Goal: Task Accomplishment & Management: Use online tool/utility

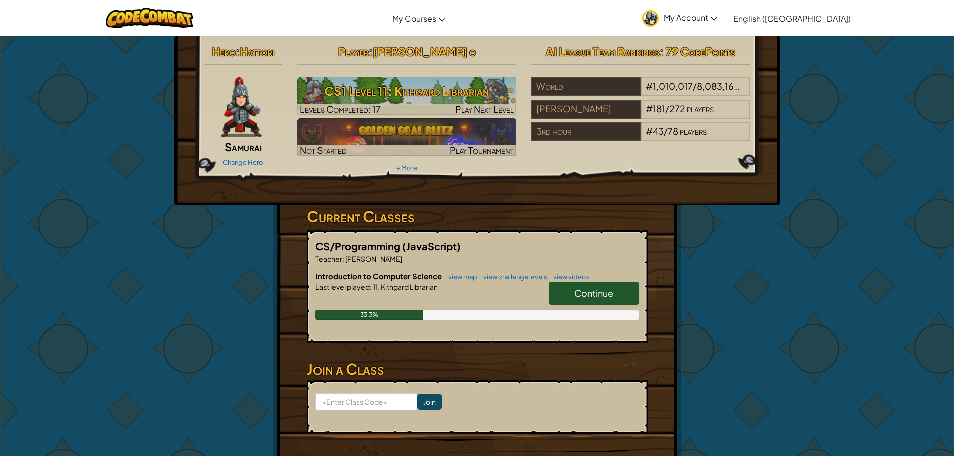
click at [635, 291] on link "Continue" at bounding box center [594, 293] width 90 height 23
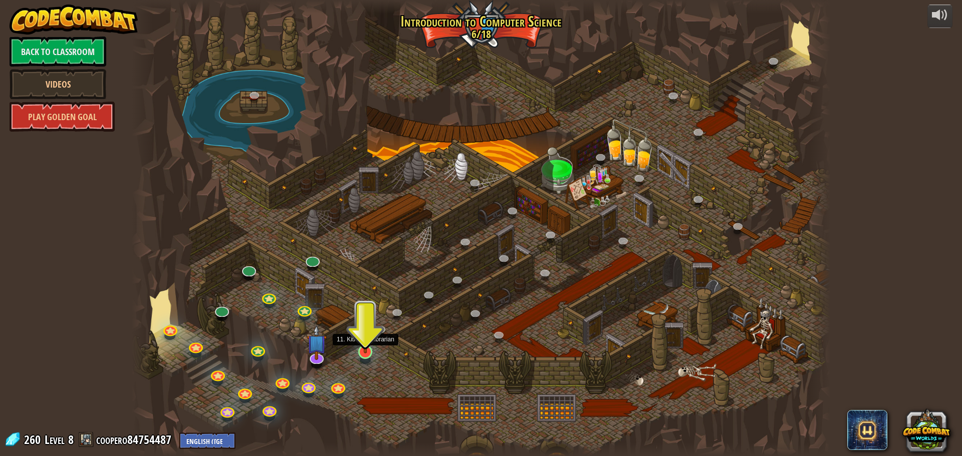
click at [361, 353] on img at bounding box center [365, 332] width 19 height 43
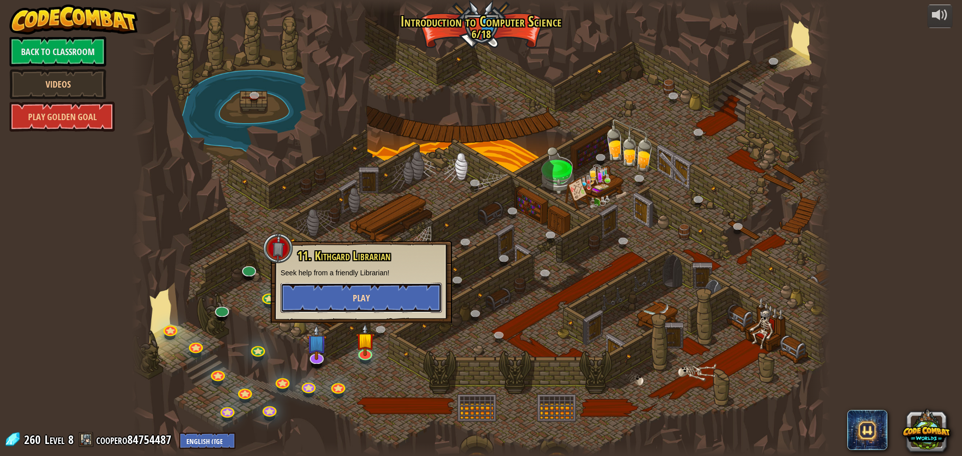
click at [355, 303] on span "Play" at bounding box center [361, 298] width 17 height 13
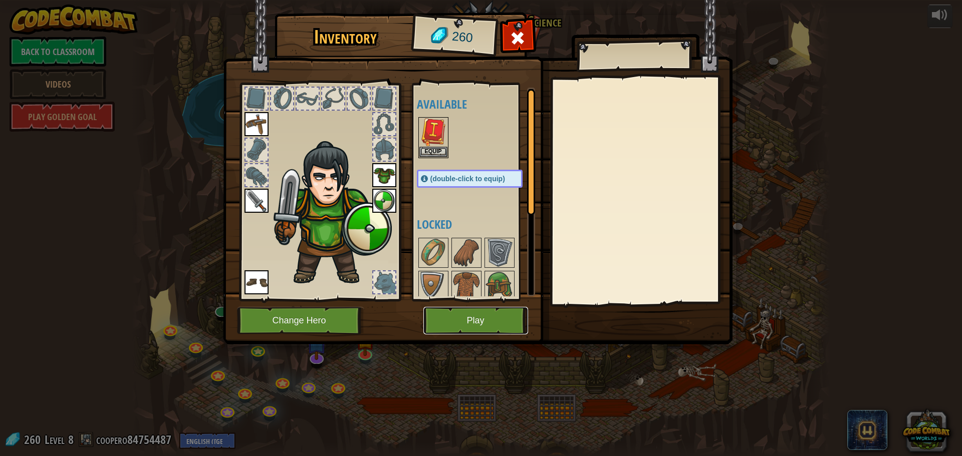
click at [491, 314] on button "Play" at bounding box center [475, 321] width 105 height 28
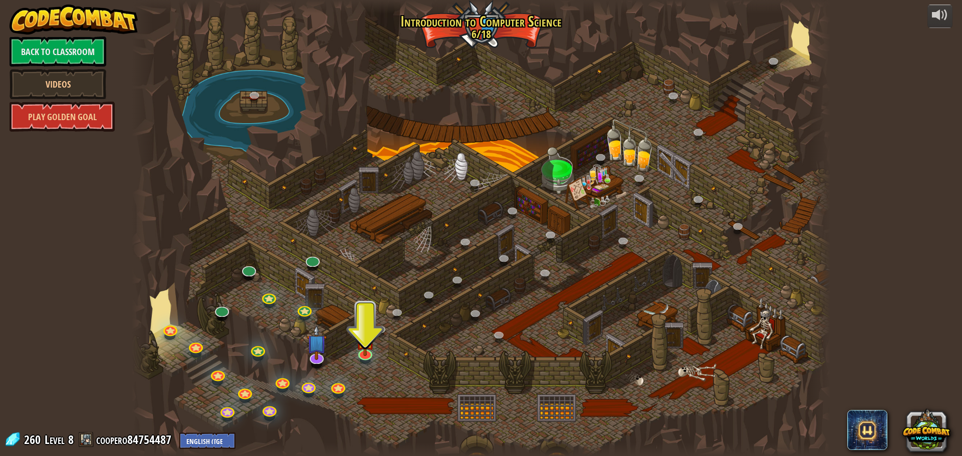
drag, startPoint x: 410, startPoint y: 433, endPoint x: 543, endPoint y: 188, distance: 278.6
click at [563, 188] on div at bounding box center [481, 228] width 698 height 456
click at [542, 190] on div at bounding box center [481, 228] width 698 height 456
click at [315, 353] on img at bounding box center [316, 335] width 21 height 47
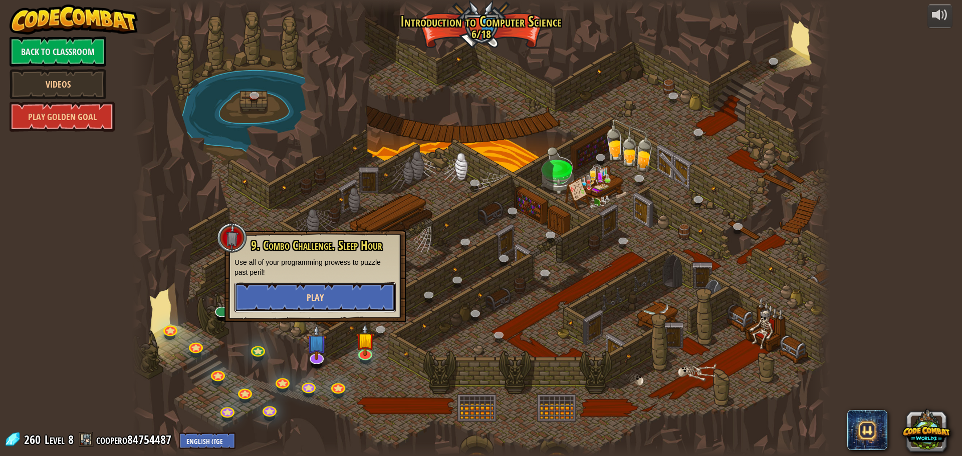
click at [329, 299] on button "Play" at bounding box center [314, 298] width 161 height 30
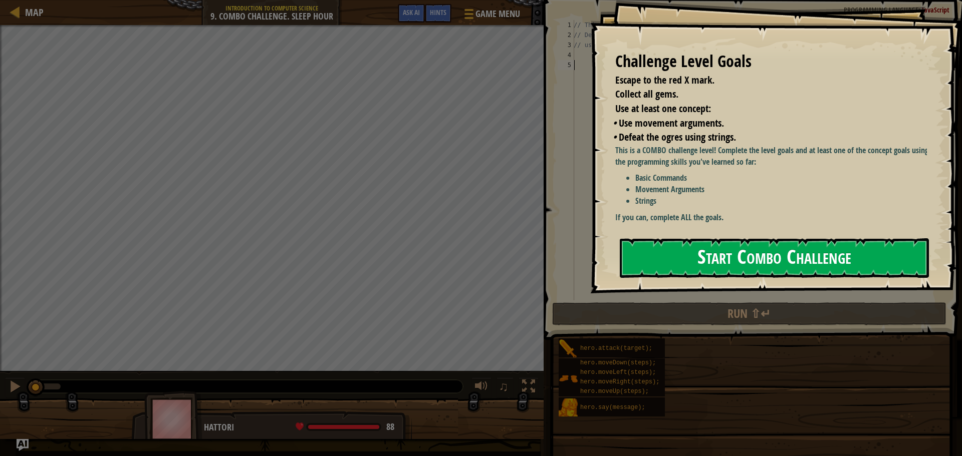
click at [674, 257] on button "Start Combo Challenge" at bounding box center [774, 258] width 309 height 40
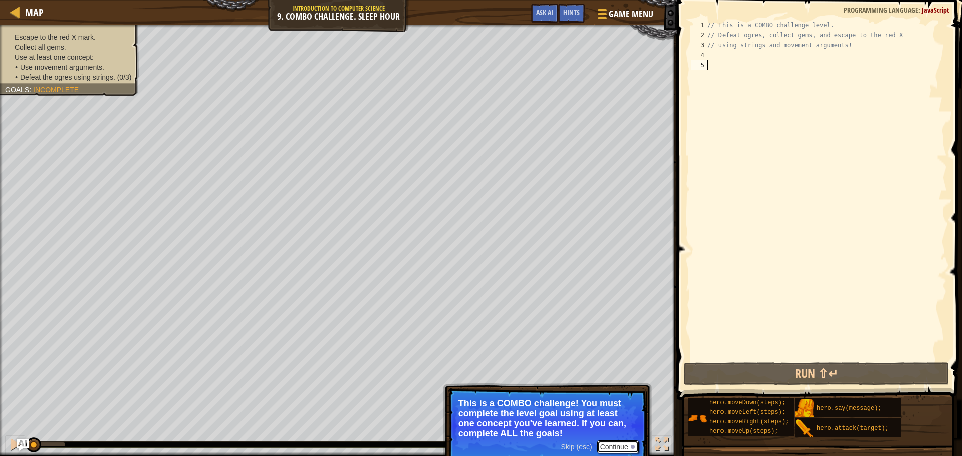
click at [609, 452] on button "Continue" at bounding box center [618, 447] width 42 height 13
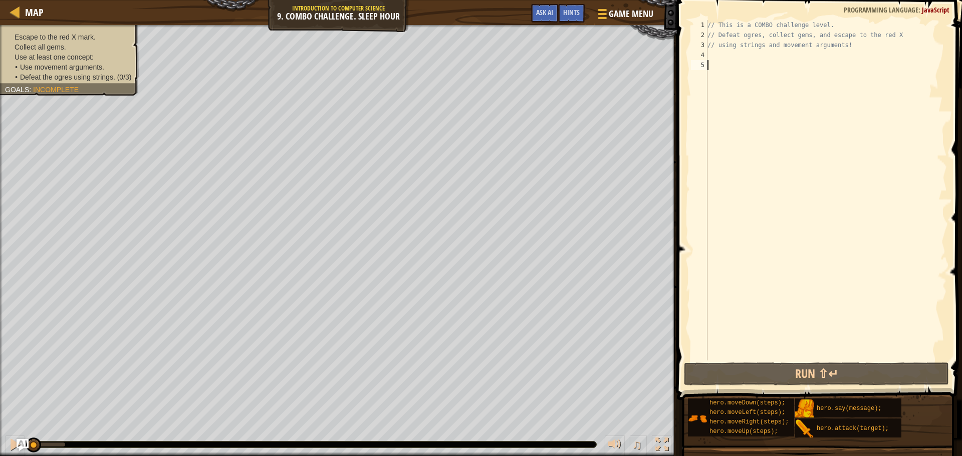
click at [706, 54] on div "4" at bounding box center [699, 55] width 17 height 10
type textarea "h"
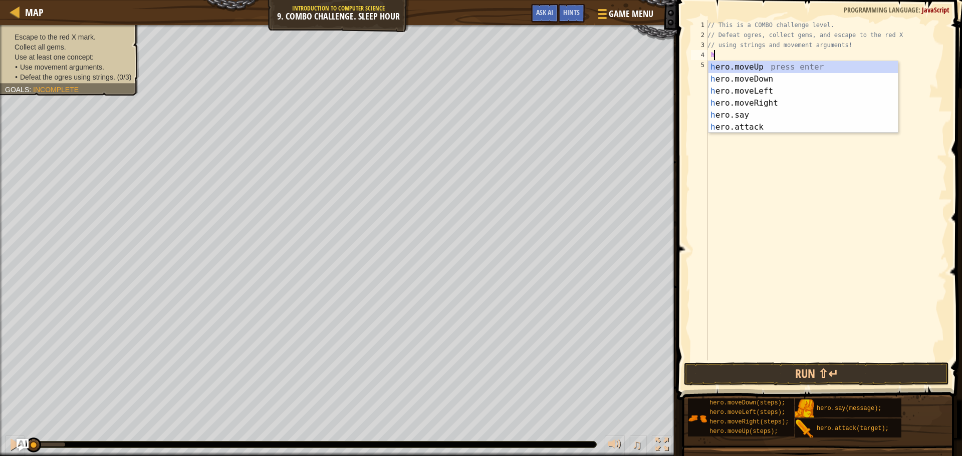
scroll to position [5, 0]
click at [769, 135] on div "// This is a COMBO challenge level. // Defeat ogres, collect gems, and escape t…" at bounding box center [825, 200] width 241 height 361
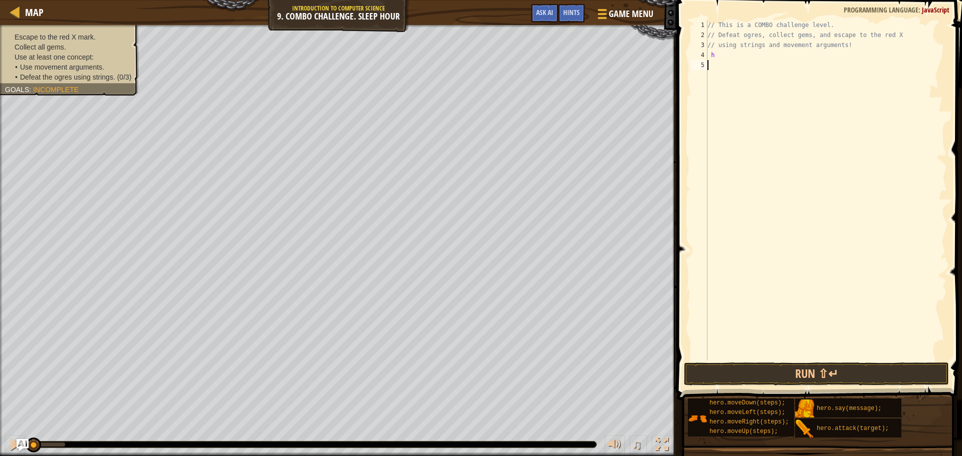
click at [745, 58] on div "// This is a COMBO challenge level. // Defeat ogres, collect gems, and escape t…" at bounding box center [825, 200] width 241 height 361
type textarea "h"
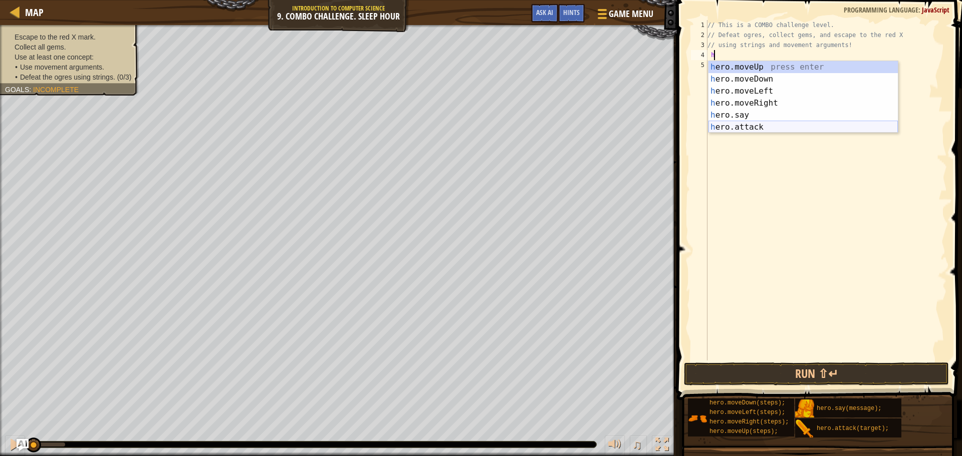
click at [741, 123] on div "h ero.moveUp press enter h ero.moveDown press enter h ero.moveLeft press enter …" at bounding box center [802, 109] width 189 height 96
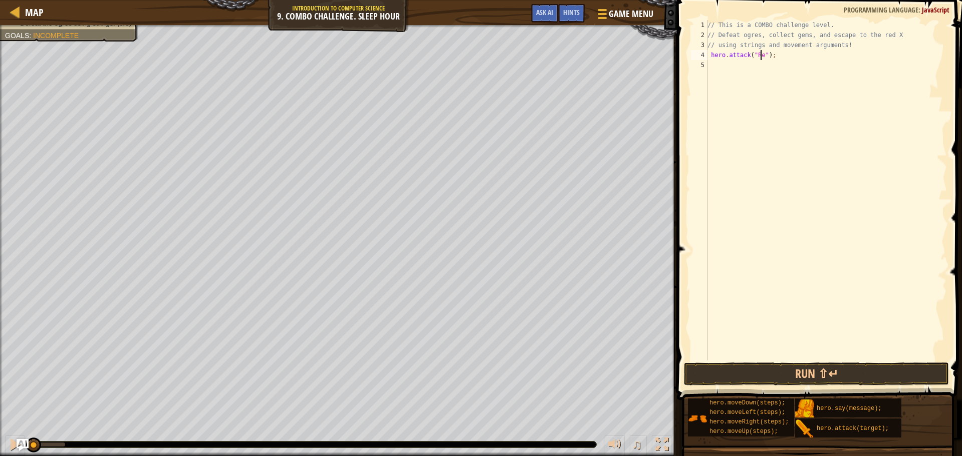
scroll to position [5, 5]
type textarea "hero.attack("Rexxar");"
click at [718, 63] on div "// This is a COMBO challenge level. // Defeat ogres, collect gems, and escape t…" at bounding box center [825, 200] width 241 height 361
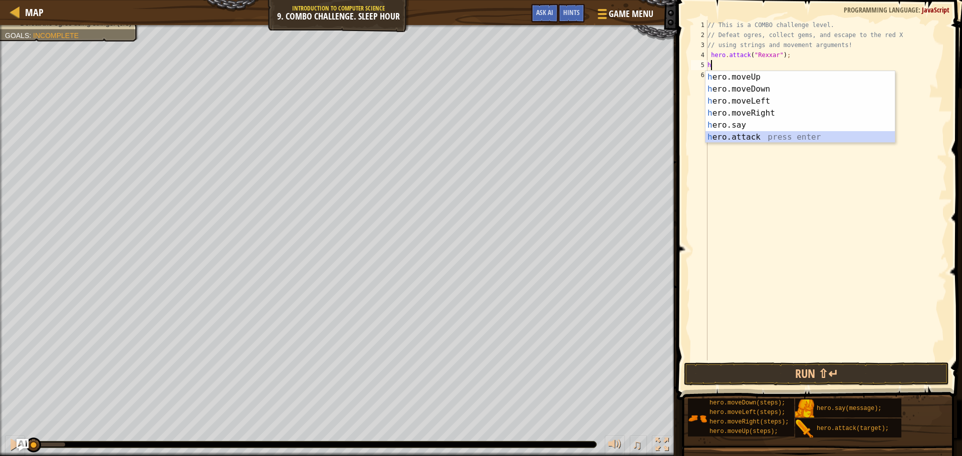
click at [755, 138] on div "h ero.moveUp press enter h ero.moveDown press enter h ero.moveLeft press enter …" at bounding box center [799, 119] width 189 height 96
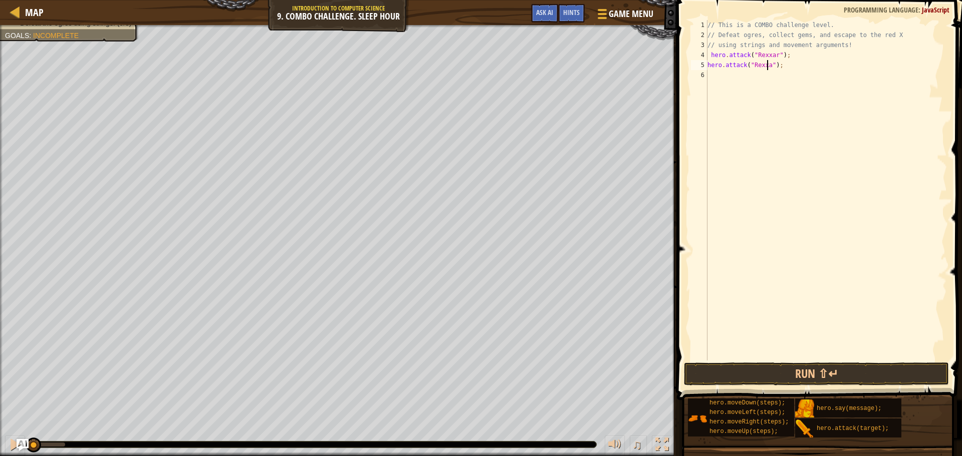
scroll to position [5, 5]
type textarea "hero.attack("Rexxar");"
click at [824, 366] on button "Run ⇧↵" at bounding box center [816, 374] width 265 height 23
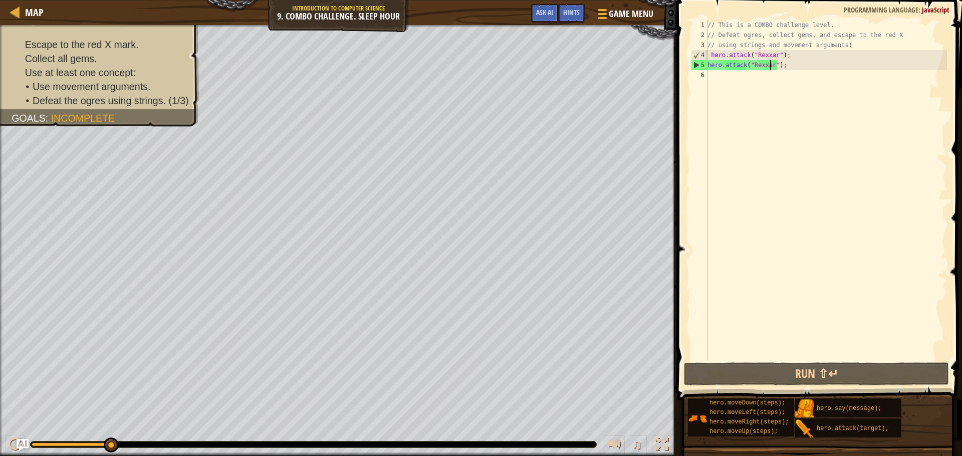
click at [718, 78] on div "// This is a COMBO challenge level. // Defeat ogres, collect gems, and escape t…" at bounding box center [825, 200] width 241 height 361
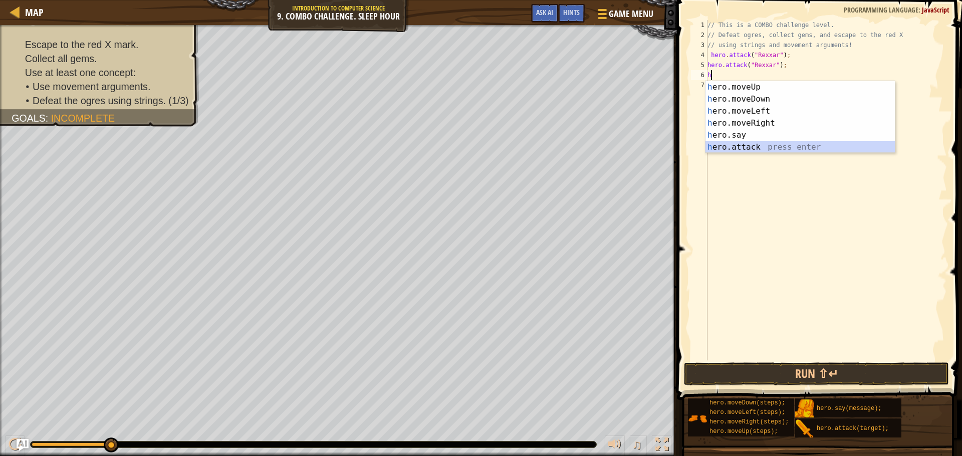
click at [735, 147] on div "h ero.moveUp press enter h ero.moveDown press enter h ero.moveLeft press enter …" at bounding box center [799, 129] width 189 height 96
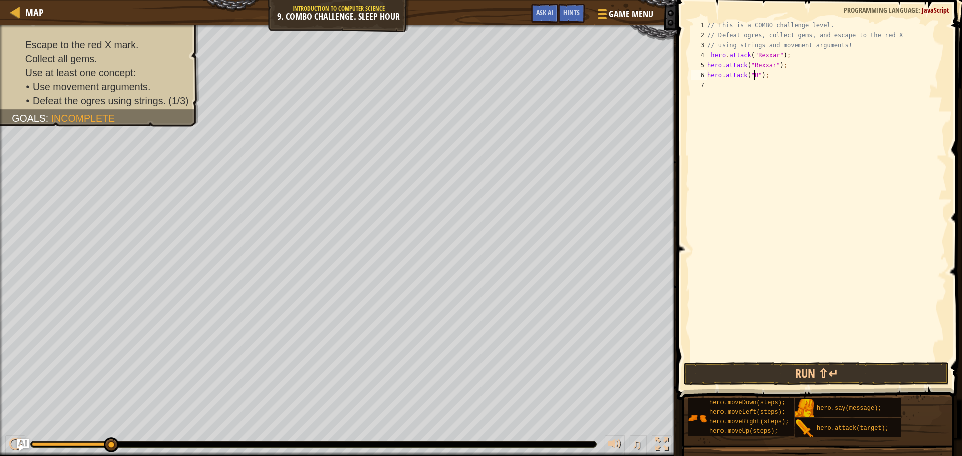
scroll to position [5, 4]
type textarea "hero.attack("Brack");"
click at [735, 79] on div "// This is a COMBO challenge level. // Defeat ogres, collect gems, and escape t…" at bounding box center [825, 200] width 241 height 361
click at [726, 89] on div "// This is a COMBO challenge level. // Defeat ogres, collect gems, and escape t…" at bounding box center [825, 200] width 241 height 361
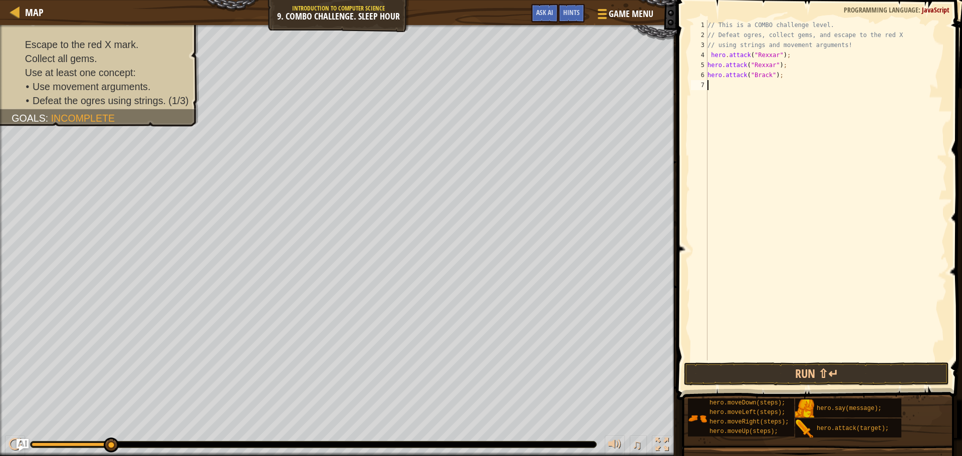
scroll to position [5, 0]
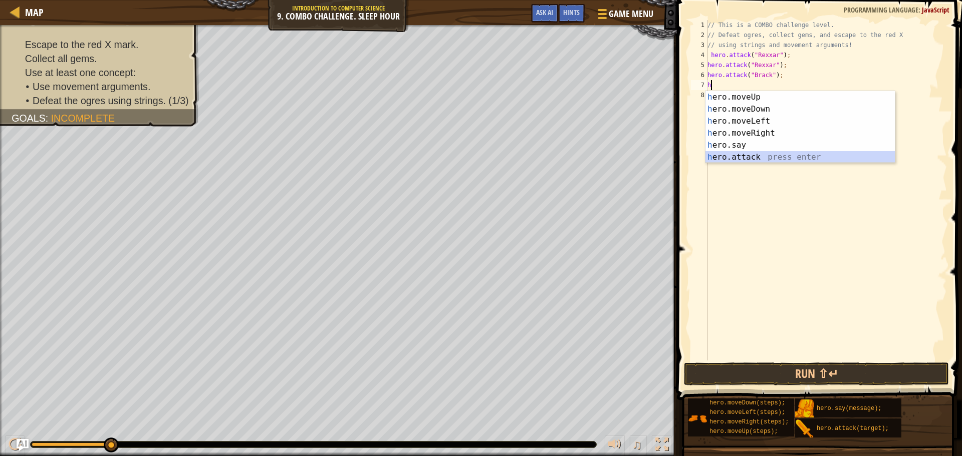
click at [739, 158] on div "h ero.moveUp press enter h ero.moveDown press enter h ero.moveLeft press enter …" at bounding box center [799, 139] width 189 height 96
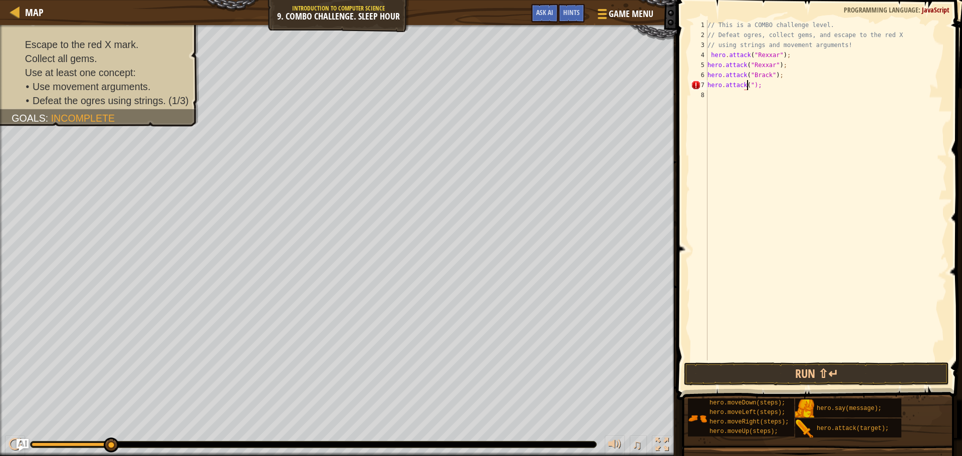
click at [779, 83] on div "// This is a COMBO challenge level. // Defeat ogres, collect gems, and escape t…" at bounding box center [825, 200] width 241 height 361
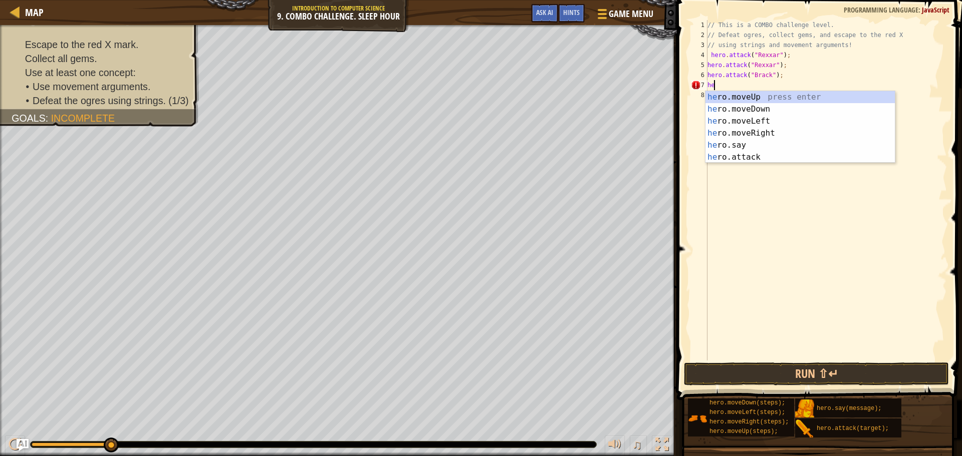
type textarea "h"
click at [770, 161] on div "h ero.moveUp press enter h ero.moveDown press enter h ero.moveLeft press enter …" at bounding box center [799, 139] width 189 height 96
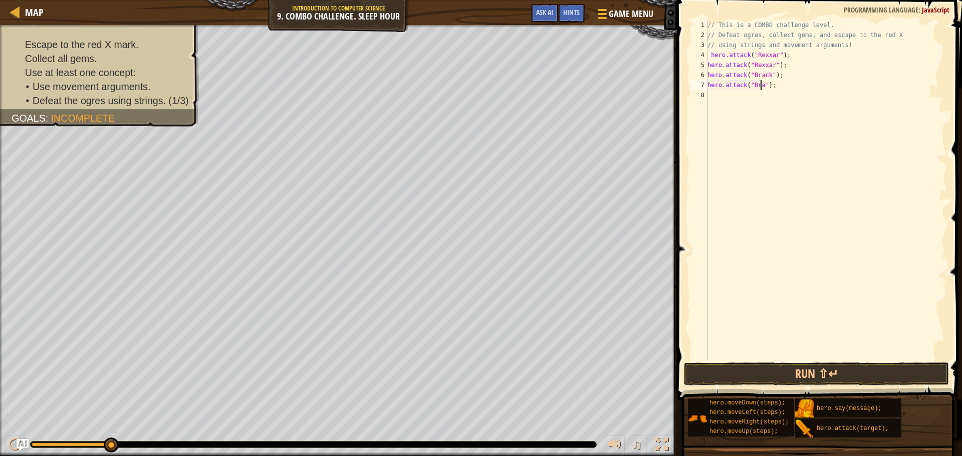
scroll to position [5, 5]
click at [815, 387] on span at bounding box center [820, 186] width 293 height 430
click at [814, 375] on button "Run ⇧↵" at bounding box center [816, 374] width 265 height 23
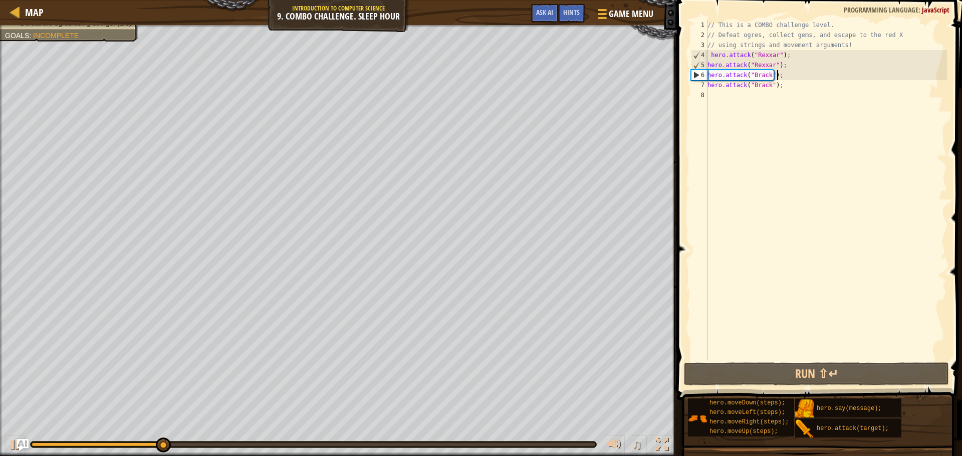
click at [800, 77] on div "// This is a COMBO challenge level. // Defeat ogres, collect gems, and escape t…" at bounding box center [825, 200] width 241 height 361
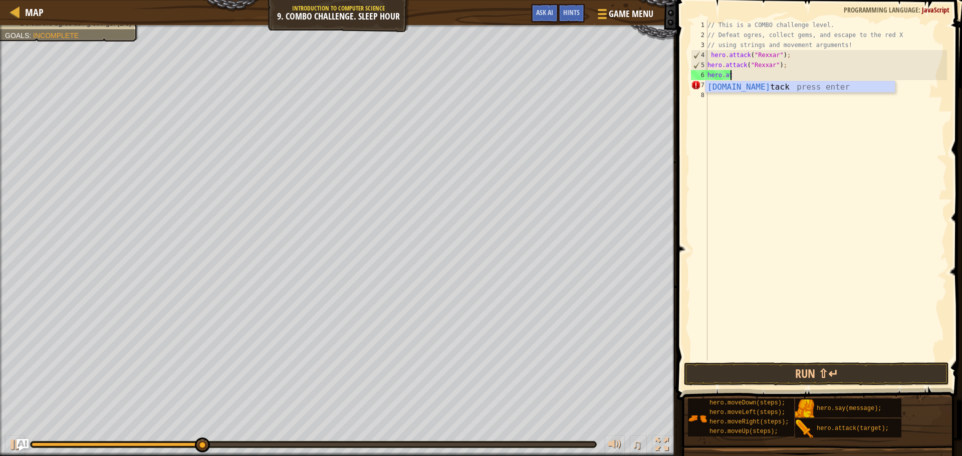
scroll to position [5, 0]
type textarea "h"
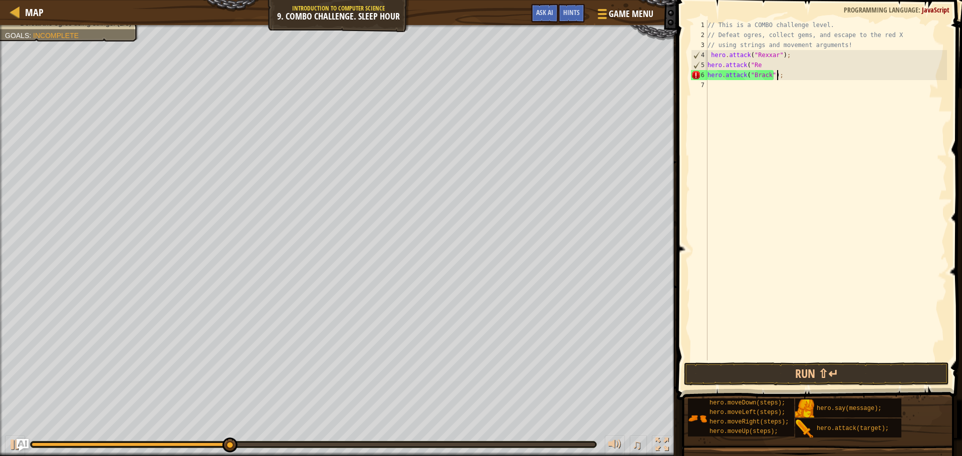
click at [800, 77] on div "// This is a COMBO challenge level. // Defeat ogres, collect gems, and escape t…" at bounding box center [825, 200] width 241 height 361
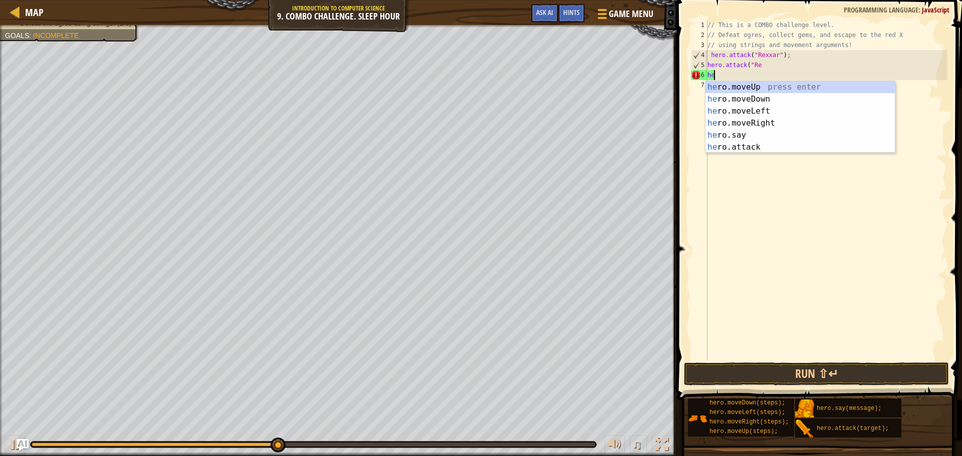
type textarea "h"
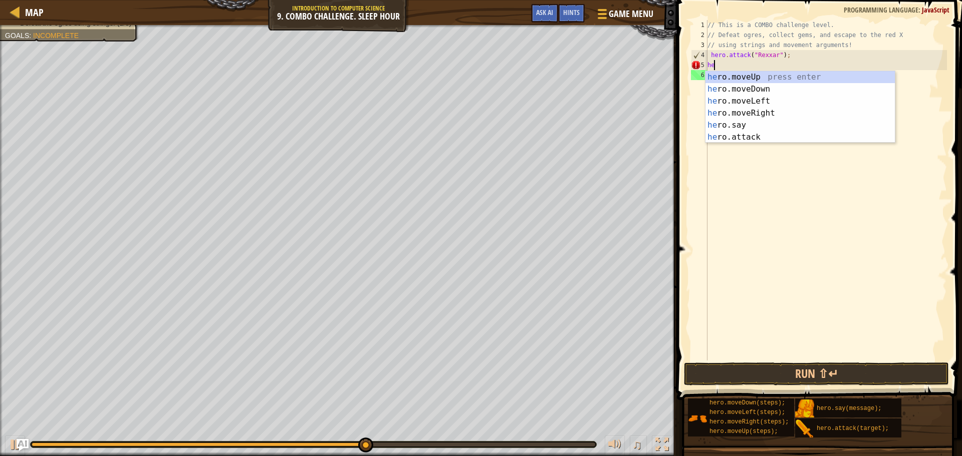
type textarea "h"
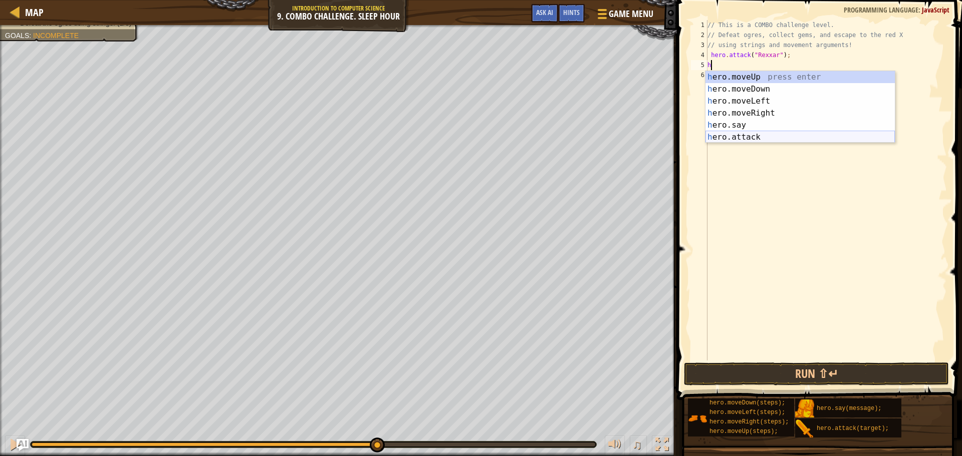
click at [741, 141] on div "h ero.moveUp press enter h ero.moveDown press enter h ero.moveLeft press enter …" at bounding box center [799, 119] width 189 height 96
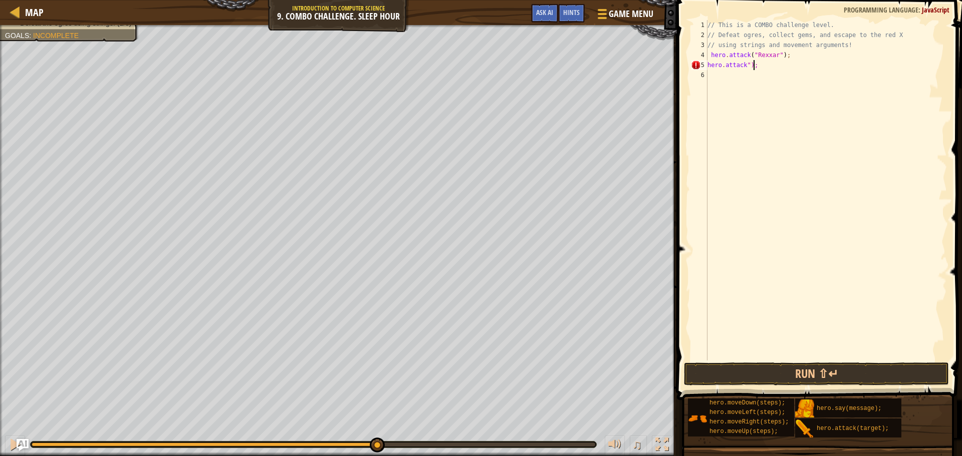
click at [779, 64] on div "// This is a COMBO challenge level. // Defeat ogres, collect gems, and escape t…" at bounding box center [825, 200] width 241 height 361
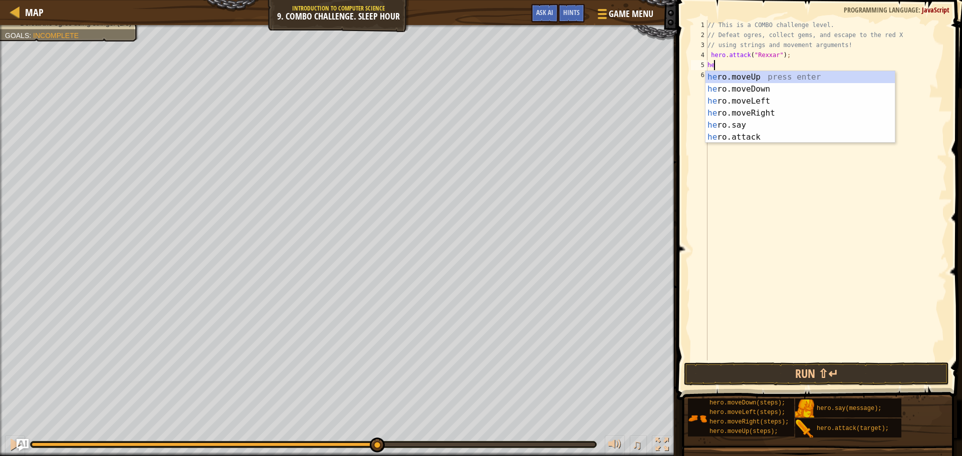
type textarea "h"
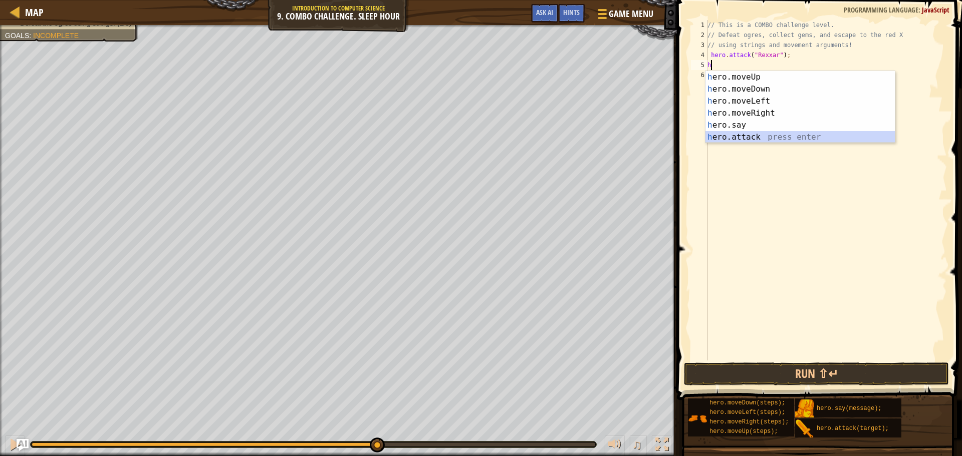
click at [766, 139] on div "h ero.moveUp press enter h ero.moveDown press enter h ero.moveLeft press enter …" at bounding box center [799, 119] width 189 height 96
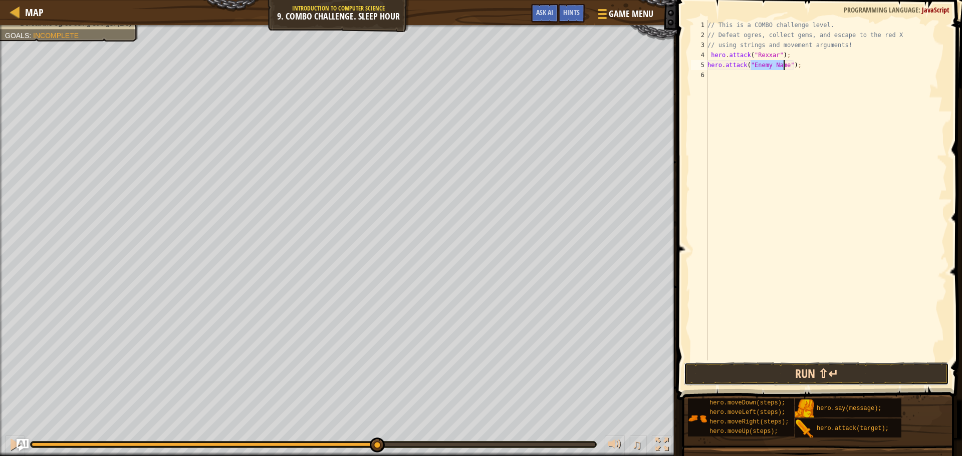
click at [837, 377] on button "Run ⇧↵" at bounding box center [816, 374] width 265 height 23
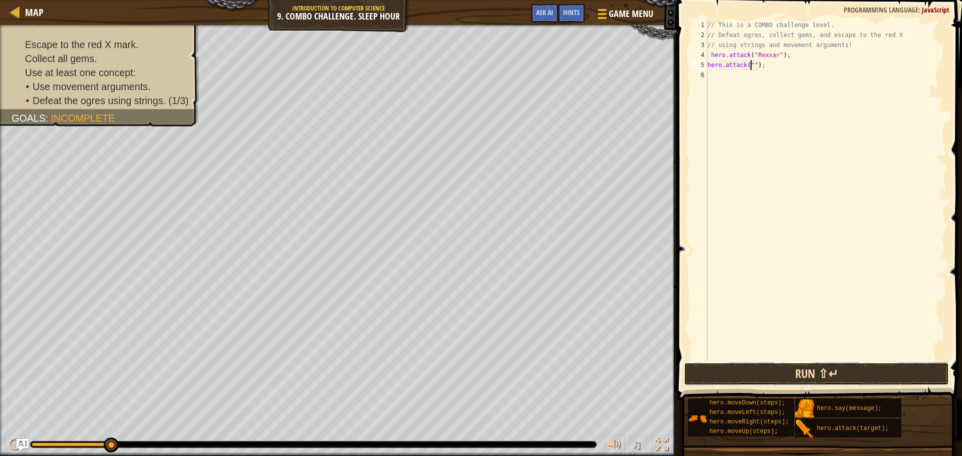
click at [745, 377] on button "Run ⇧↵" at bounding box center [816, 374] width 265 height 23
click at [807, 380] on button "Run ⇧↵" at bounding box center [816, 374] width 265 height 23
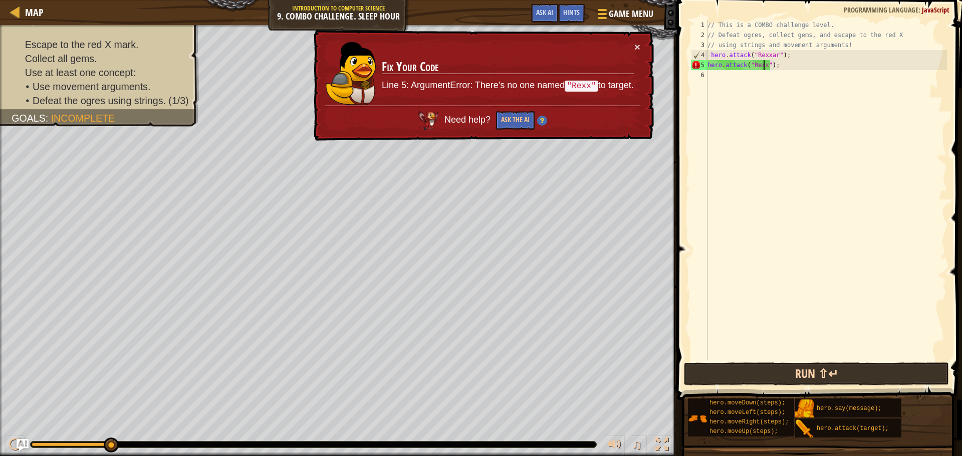
type textarea "hero.attack("Rexxar");"
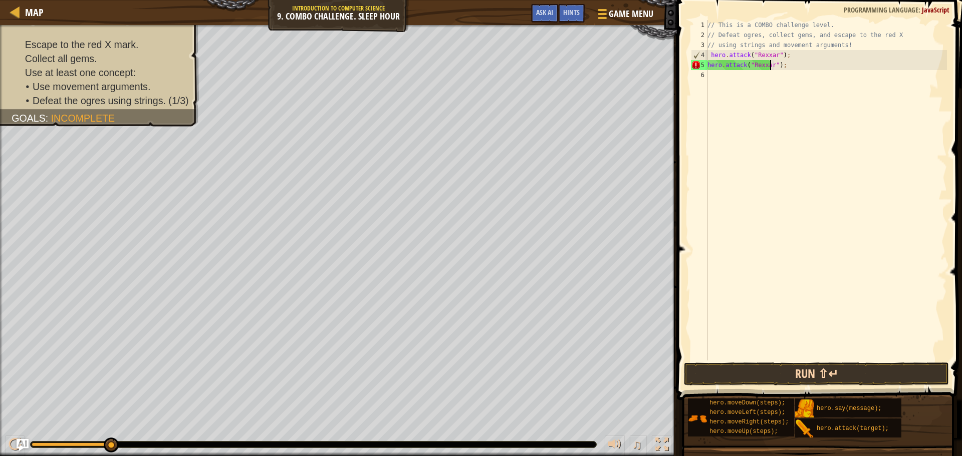
scroll to position [5, 5]
click at [712, 73] on div "// This is a COMBO challenge level. // Defeat ogres, collect gems, and escape t…" at bounding box center [825, 200] width 241 height 361
type textarea "h"
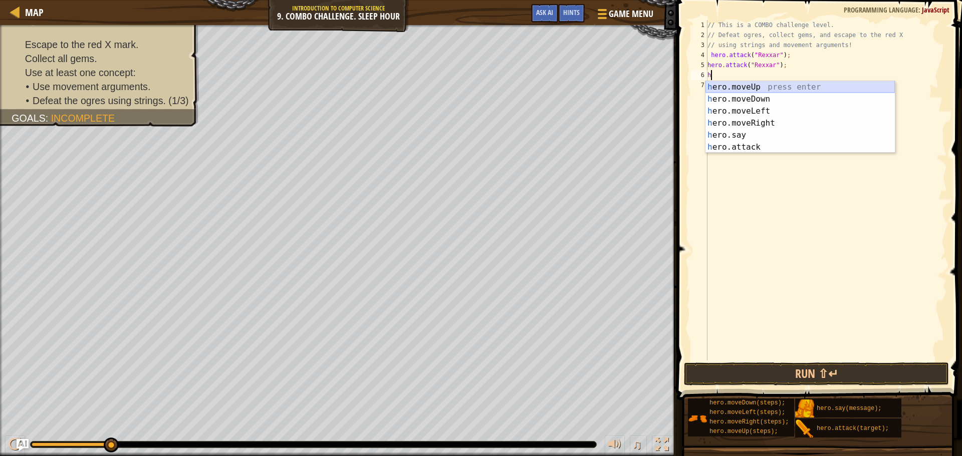
click at [744, 85] on div "h ero.moveUp press enter h ero.moveDown press enter h ero.moveLeft press enter …" at bounding box center [799, 129] width 189 height 96
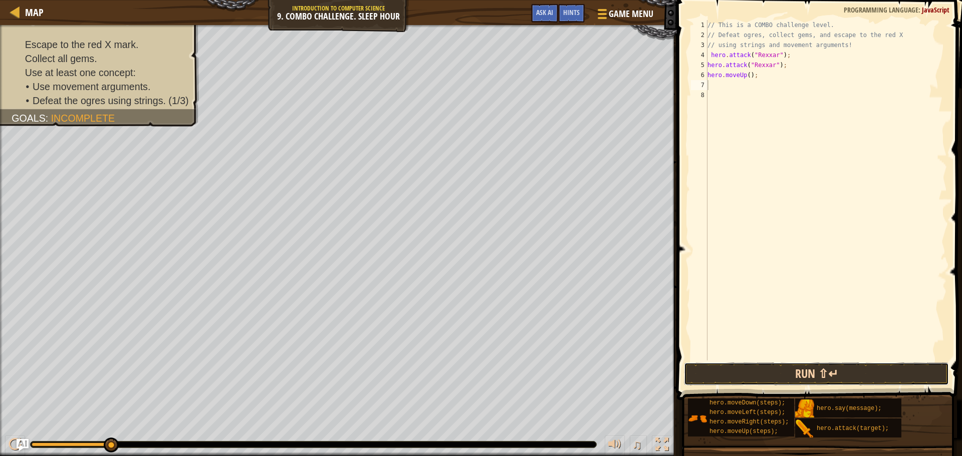
click at [812, 376] on button "Run ⇧↵" at bounding box center [816, 374] width 265 height 23
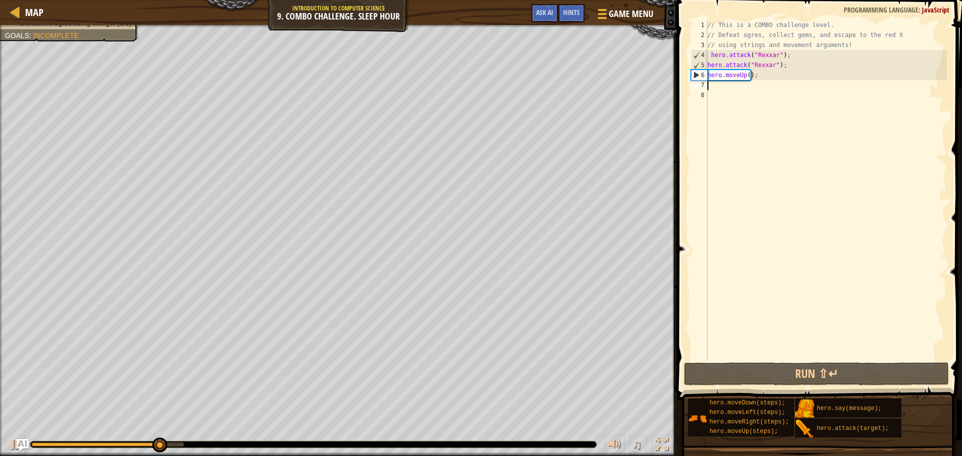
click at [775, 81] on div "// This is a COMBO challenge level. // Defeat ogres, collect gems, and escape t…" at bounding box center [825, 200] width 241 height 361
click at [769, 71] on div "// This is a COMBO challenge level. // Defeat ogres, collect gems, and escape t…" at bounding box center [825, 200] width 241 height 361
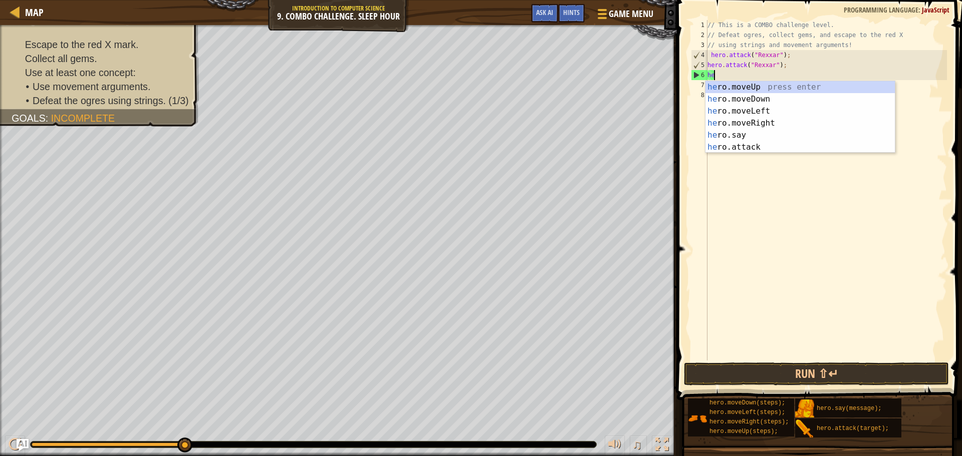
type textarea "h"
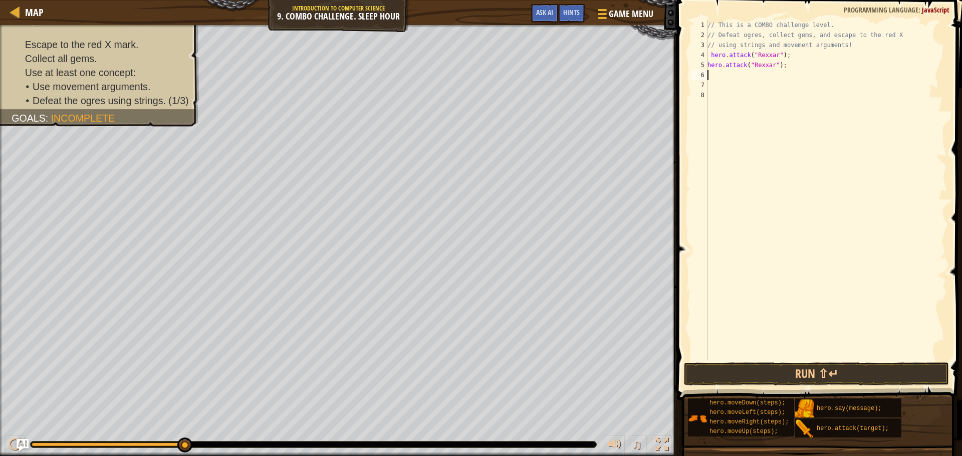
type textarea "h"
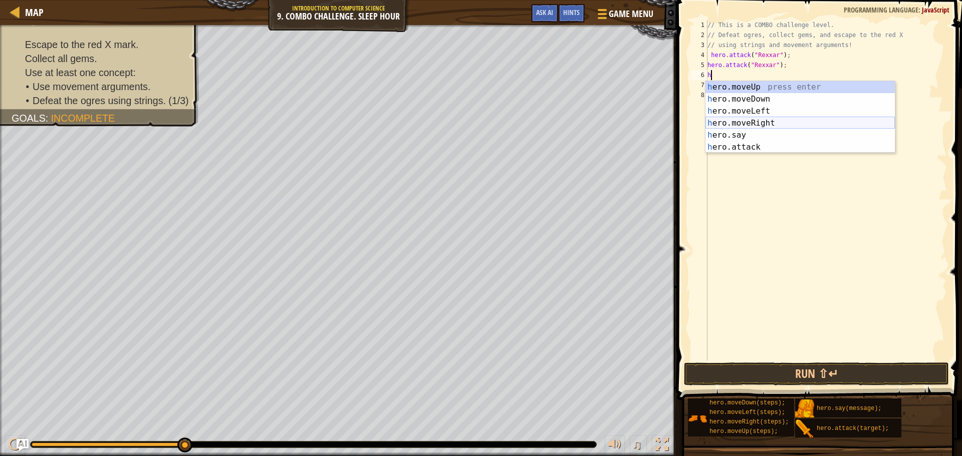
click at [764, 123] on div "h ero.moveUp press enter h ero.moveDown press enter h ero.moveLeft press enter …" at bounding box center [799, 129] width 189 height 96
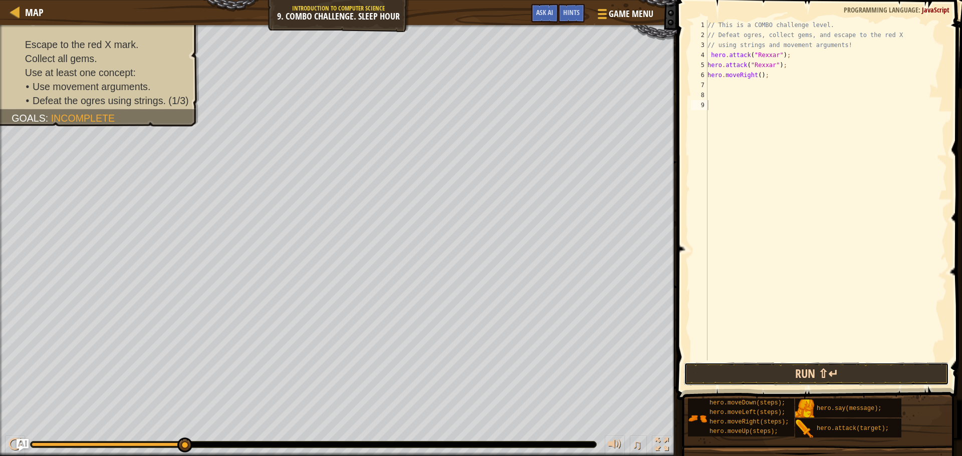
click at [802, 370] on button "Run ⇧↵" at bounding box center [816, 374] width 265 height 23
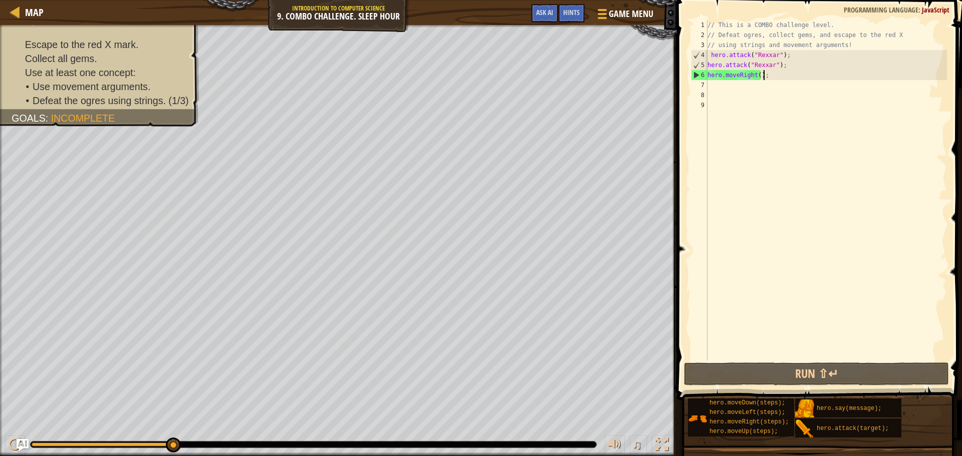
click at [774, 75] on div "// This is a COMBO challenge level. // Defeat ogres, collect gems, and escape t…" at bounding box center [825, 200] width 241 height 361
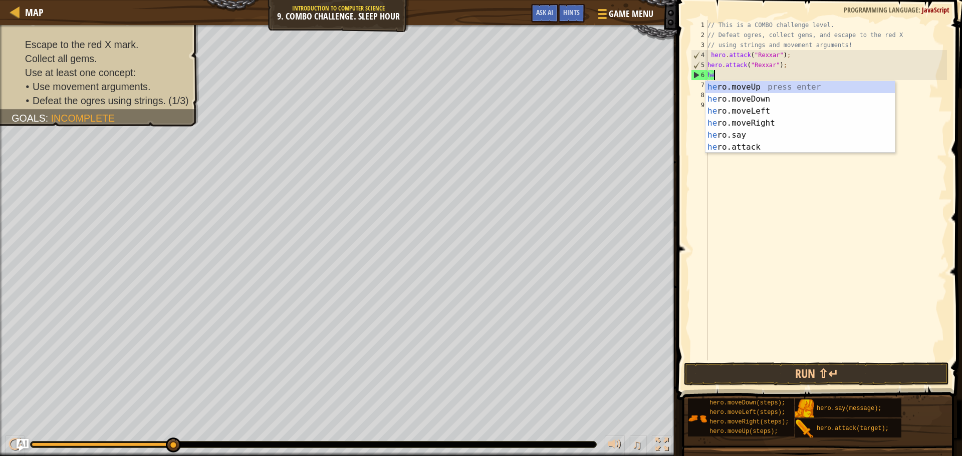
type textarea "h"
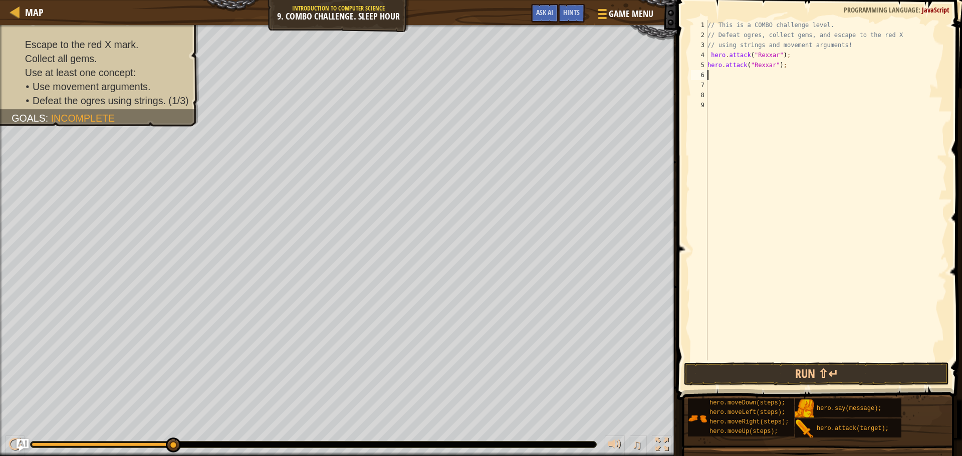
type textarea "h"
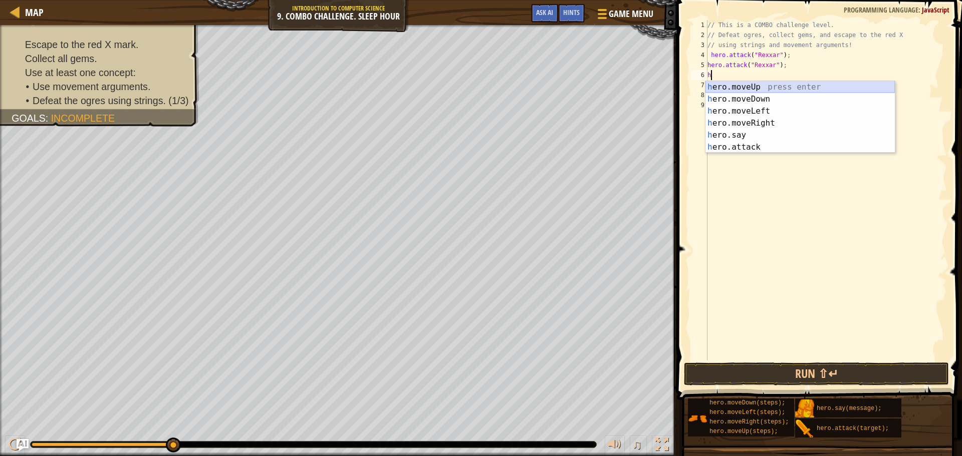
click at [744, 86] on div "h ero.moveUp press enter h ero.moveDown press enter h ero.moveLeft press enter …" at bounding box center [799, 129] width 189 height 96
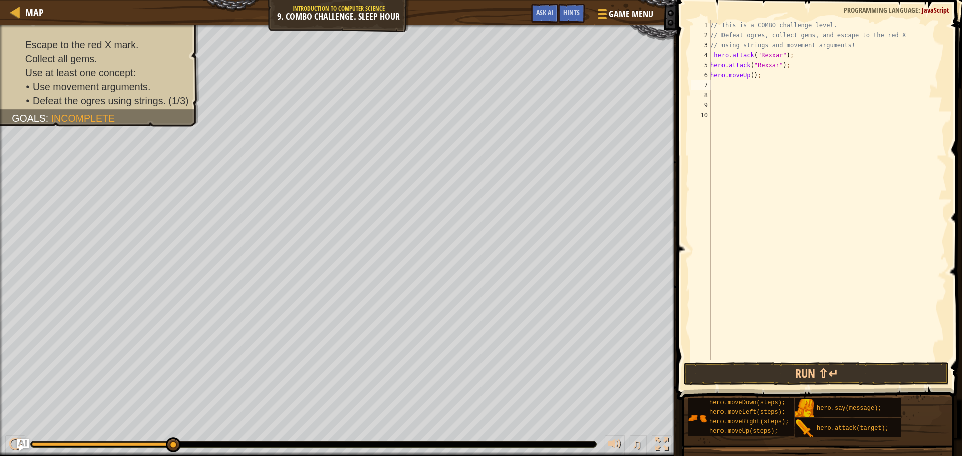
type textarea "h"
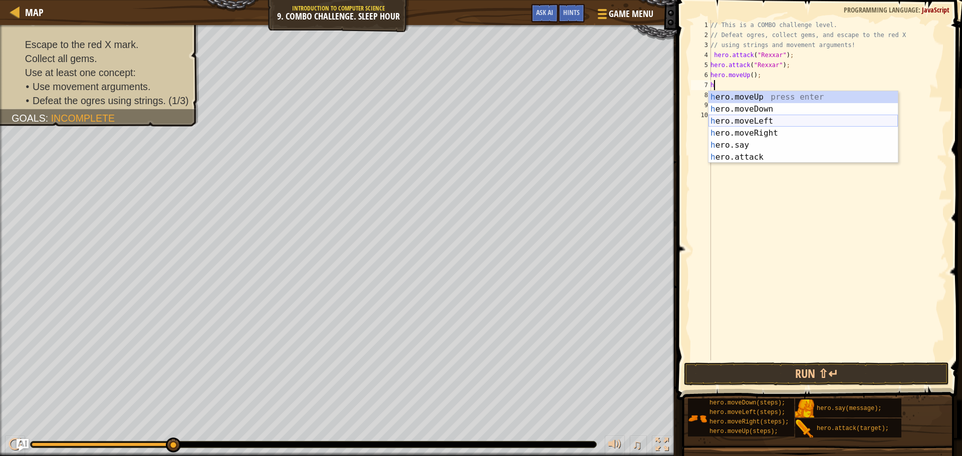
click at [751, 126] on div "h ero.moveUp press enter h ero.moveDown press enter h ero.moveLeft press enter …" at bounding box center [802, 139] width 189 height 96
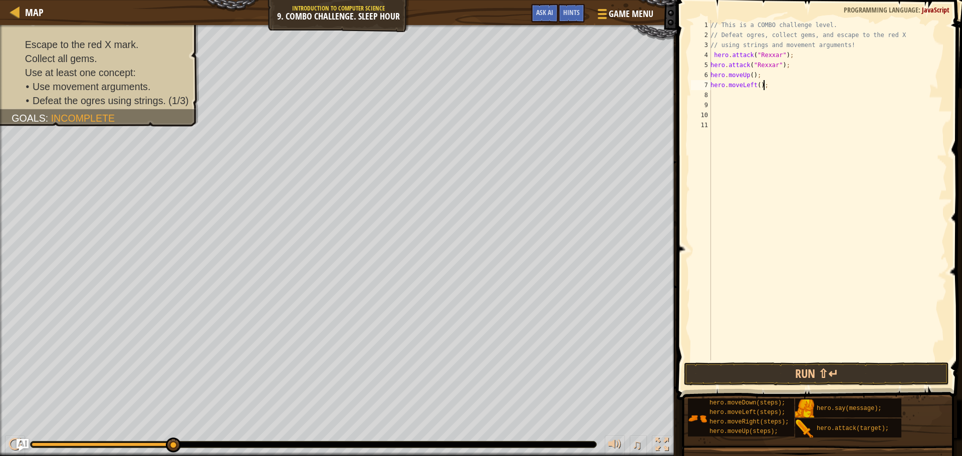
click at [790, 86] on div "// This is a COMBO challenge level. // Defeat ogres, collect gems, and escape t…" at bounding box center [827, 200] width 238 height 361
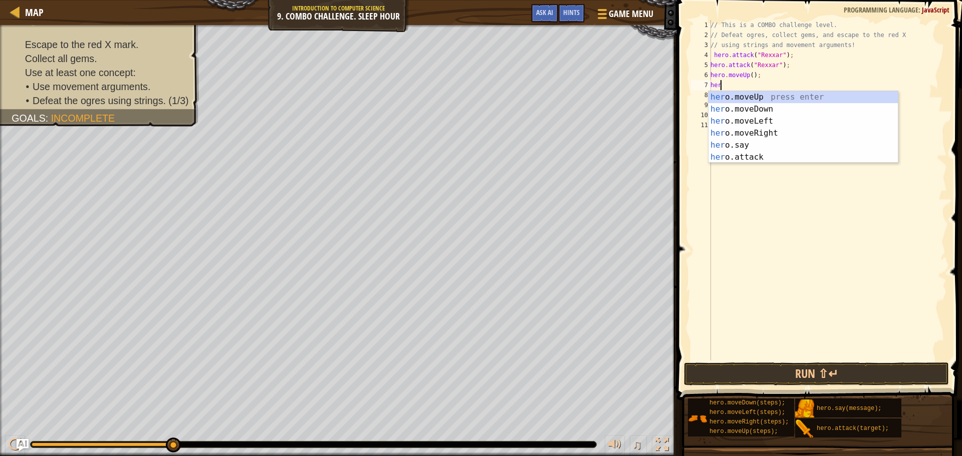
type textarea "h"
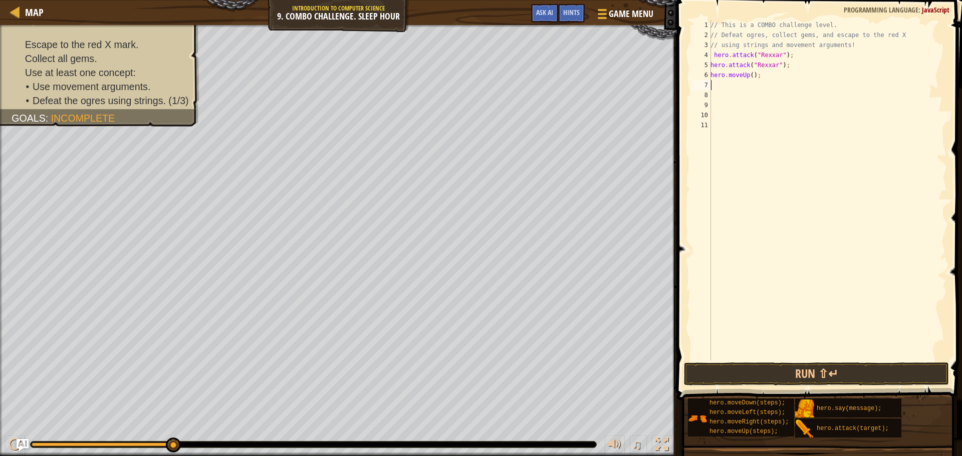
type textarea "h"
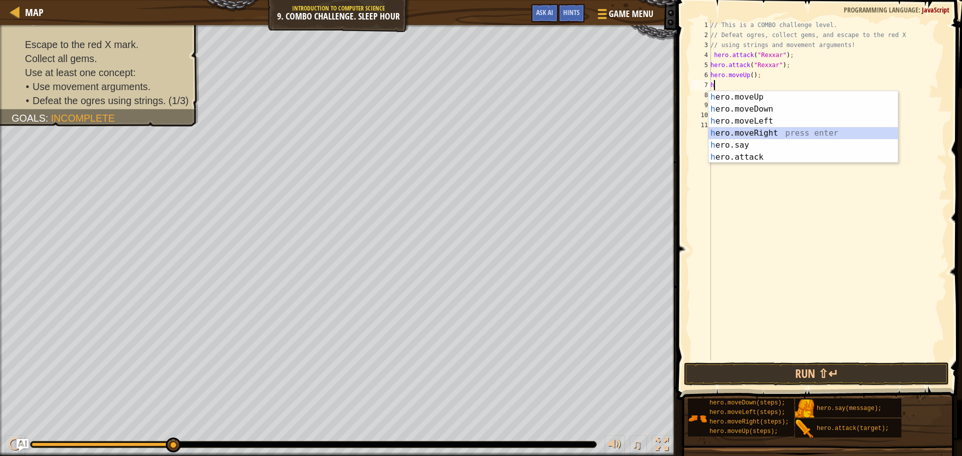
click at [759, 131] on div "h ero.moveUp press enter h ero.moveDown press enter h ero.moveLeft press enter …" at bounding box center [802, 139] width 189 height 96
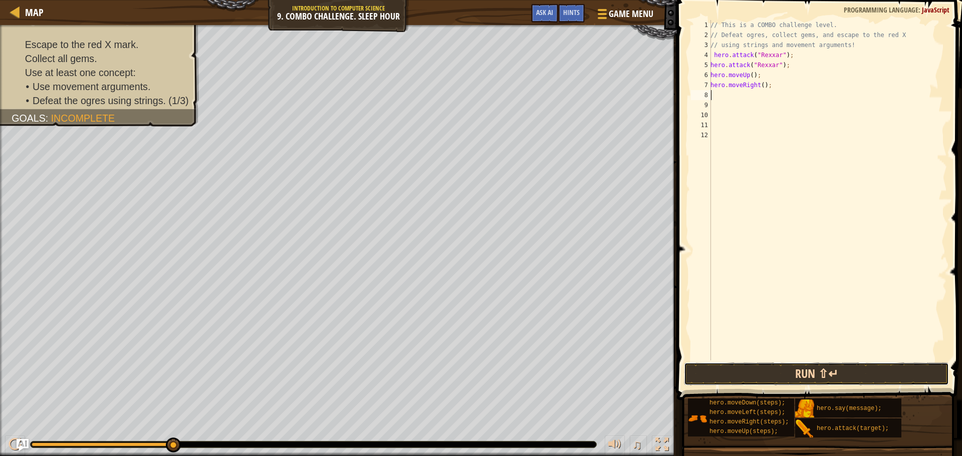
click at [821, 369] on button "Run ⇧↵" at bounding box center [816, 374] width 265 height 23
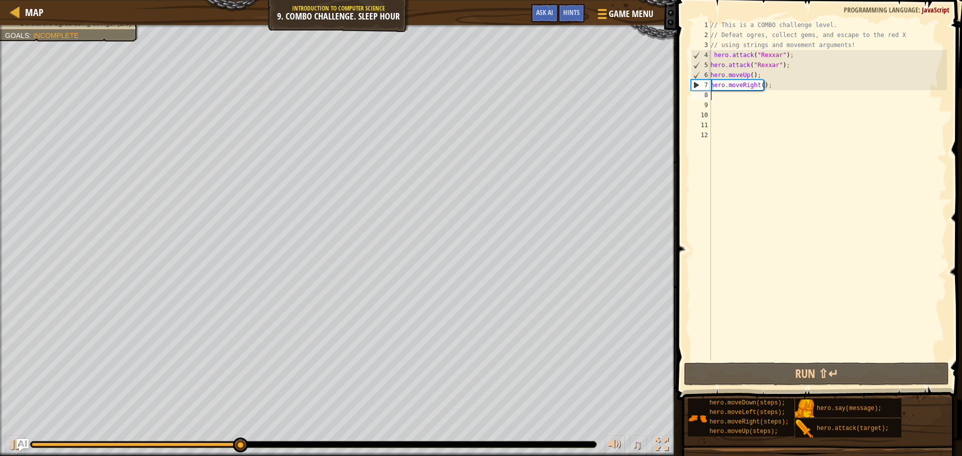
type textarea "h"
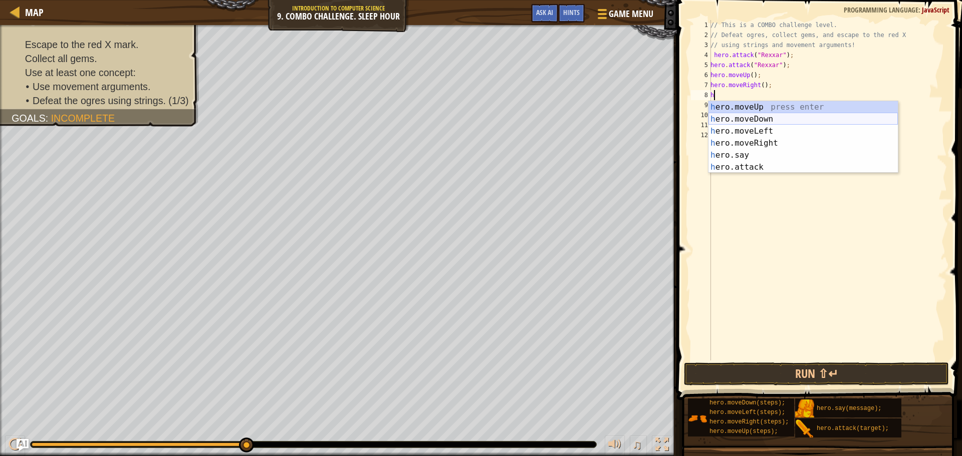
click at [756, 119] on div "h ero.moveUp press enter h ero.moveDown press enter h ero.moveLeft press enter …" at bounding box center [802, 149] width 189 height 96
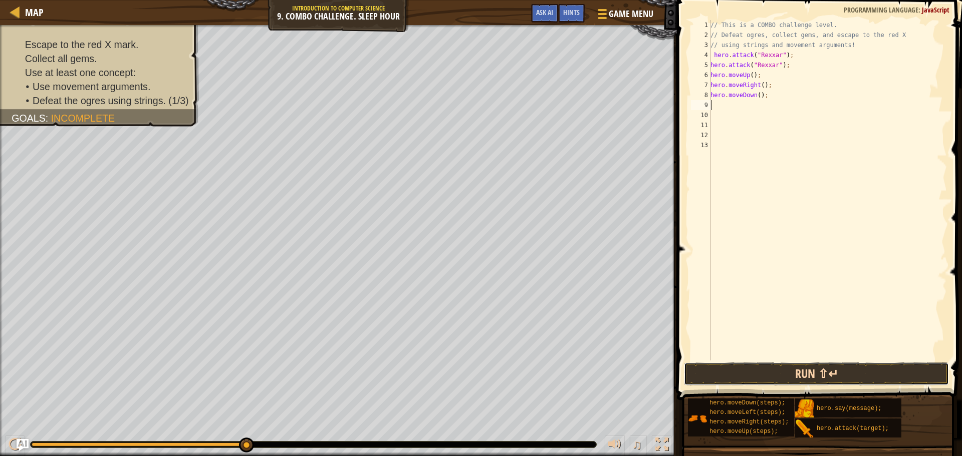
click at [787, 381] on button "Run ⇧↵" at bounding box center [816, 374] width 265 height 23
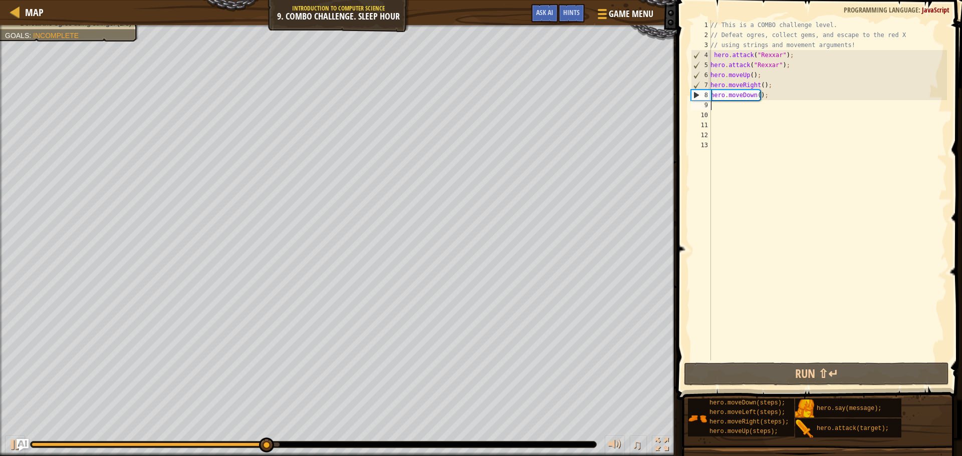
type textarea "h"
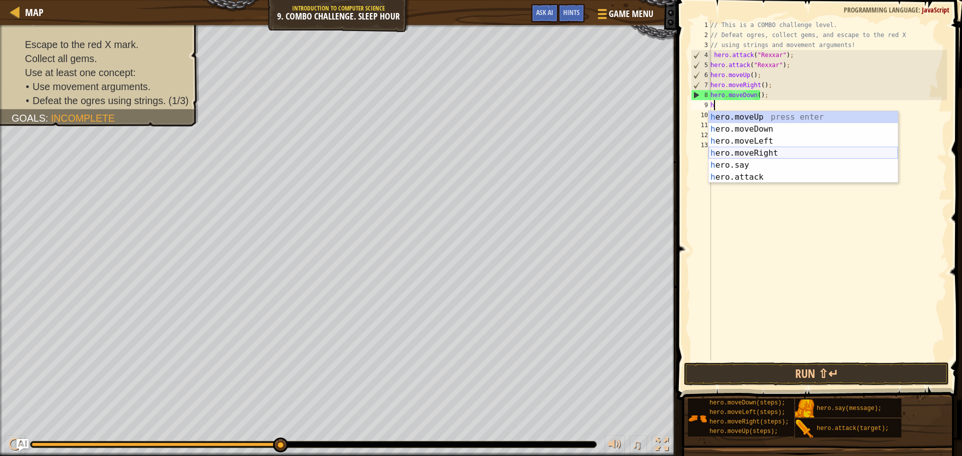
click at [749, 149] on div "h ero.moveUp press enter h ero.moveDown press enter h ero.moveLeft press enter …" at bounding box center [802, 159] width 189 height 96
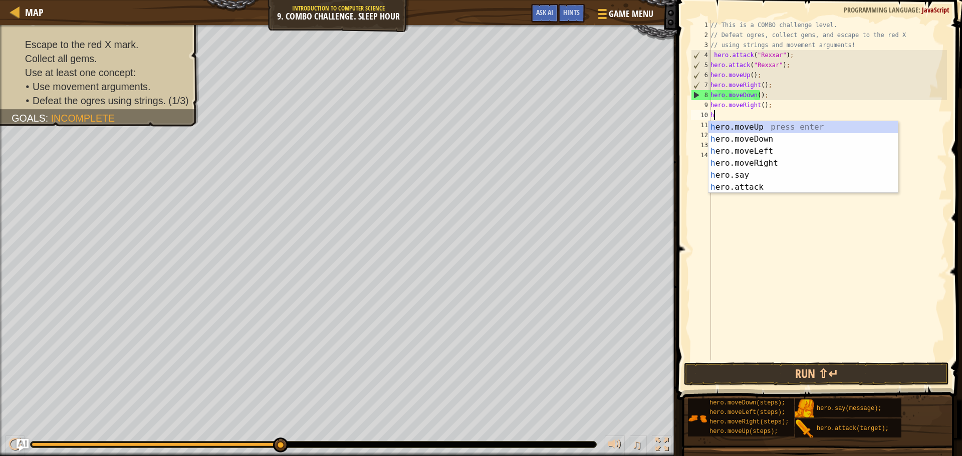
type textarea "h"
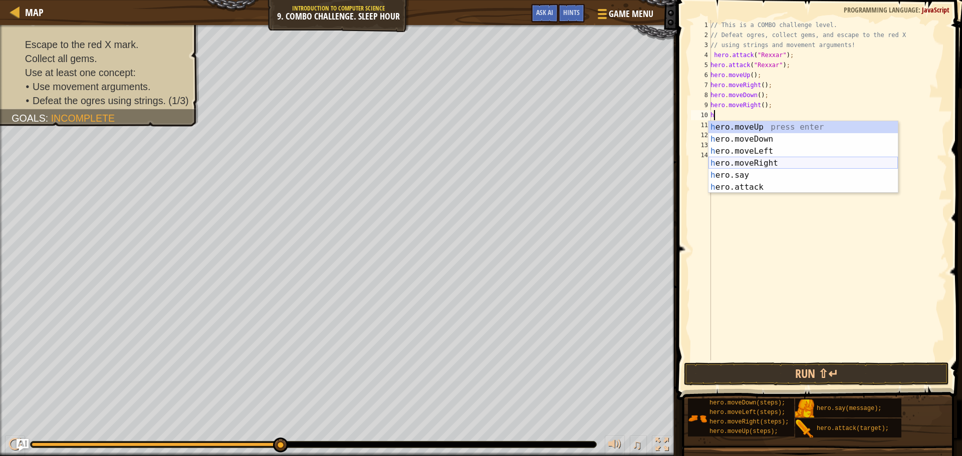
click at [748, 166] on div "h ero.moveUp press enter h ero.moveDown press enter h ero.moveLeft press enter …" at bounding box center [802, 169] width 189 height 96
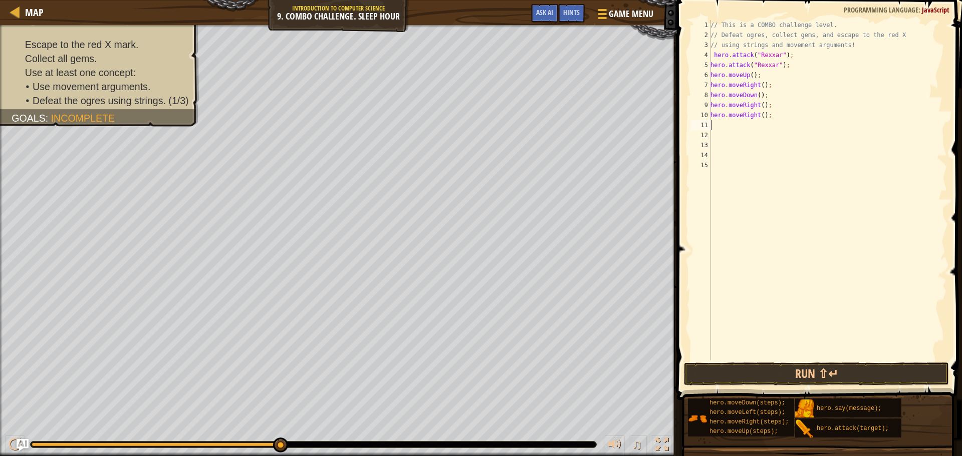
type textarea "h"
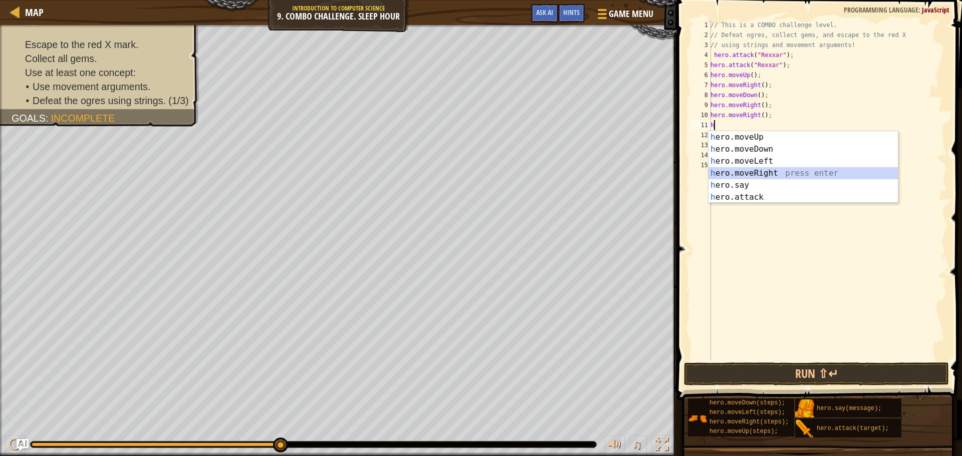
click at [747, 171] on div "h ero.moveUp press enter h ero.moveDown press enter h ero.moveLeft press enter …" at bounding box center [802, 179] width 189 height 96
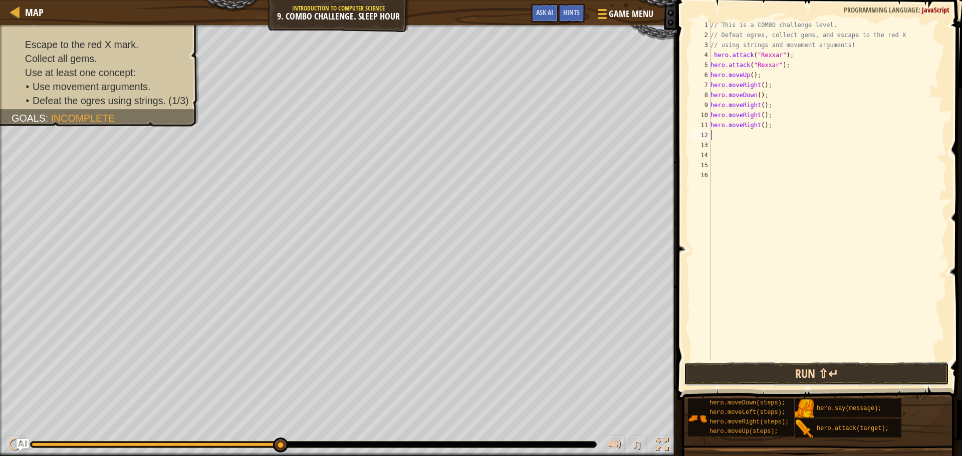
click at [787, 371] on button "Run ⇧↵" at bounding box center [816, 374] width 265 height 23
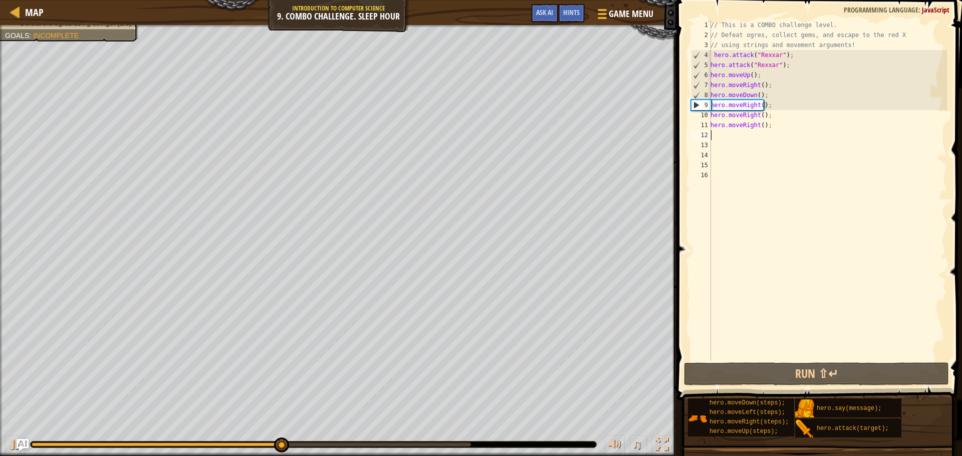
click at [770, 108] on div "// This is a COMBO challenge level. // Defeat ogres, collect gems, and escape t…" at bounding box center [827, 200] width 238 height 361
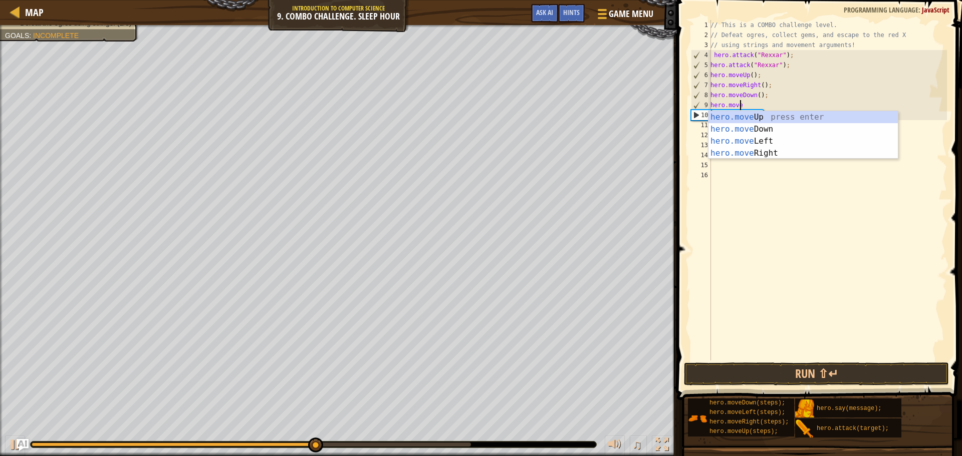
type textarea "hero.mov"
click at [882, 214] on div "// This is a COMBO challenge level. // Defeat ogres, collect gems, and escape t…" at bounding box center [827, 200] width 238 height 361
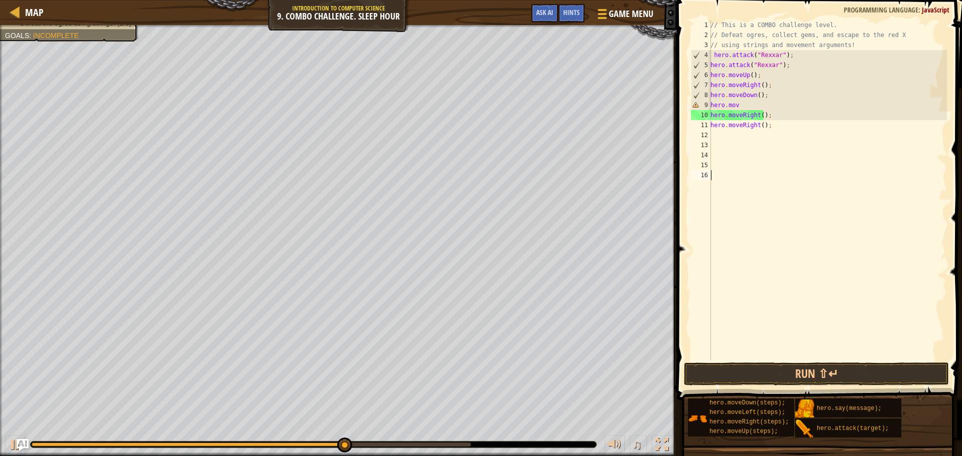
click at [780, 132] on div "// This is a COMBO challenge level. // Defeat ogres, collect gems, and escape t…" at bounding box center [827, 200] width 238 height 361
click at [781, 127] on div "// This is a COMBO challenge level. // Defeat ogres, collect gems, and escape t…" at bounding box center [827, 200] width 238 height 361
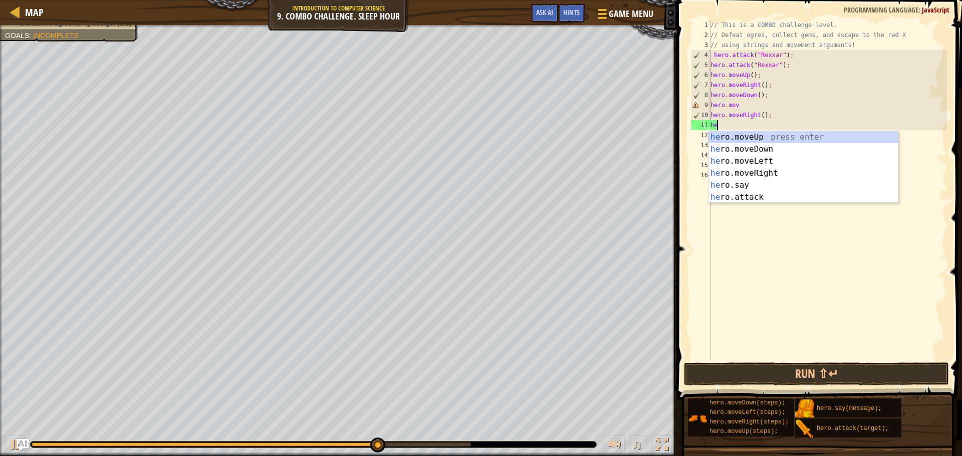
type textarea "h"
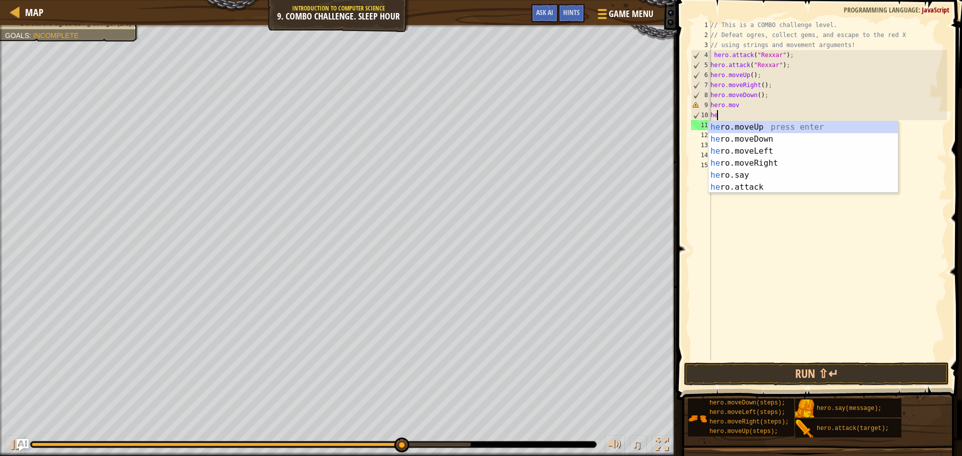
type textarea "h"
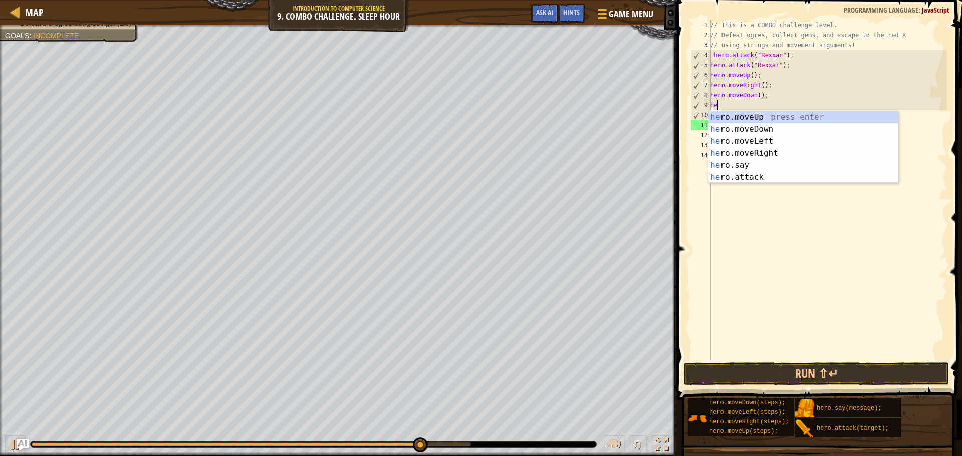
type textarea "h"
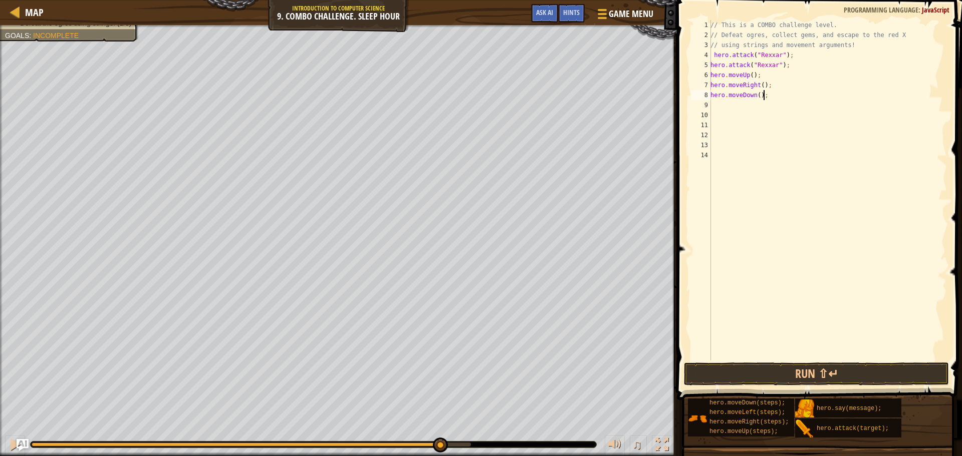
click at [790, 95] on div "// This is a COMBO challenge level. // Defeat ogres, collect gems, and escape t…" at bounding box center [827, 200] width 238 height 361
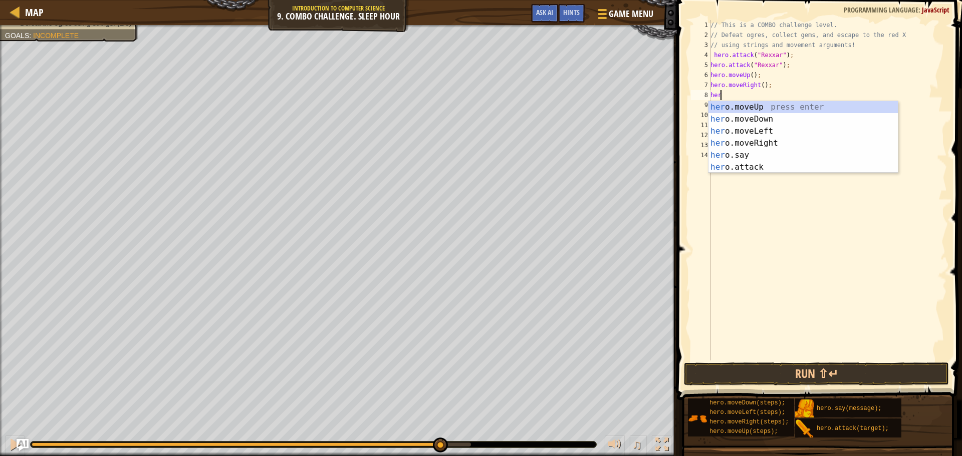
type textarea "h"
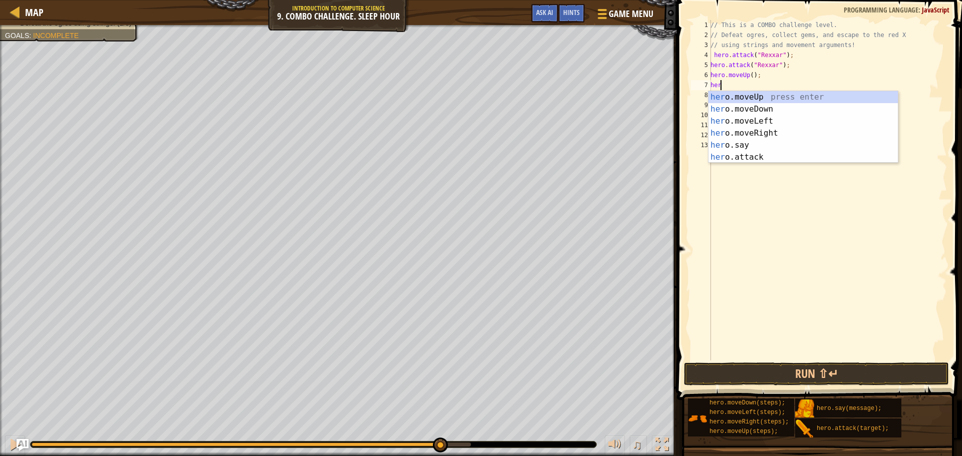
type textarea "h"
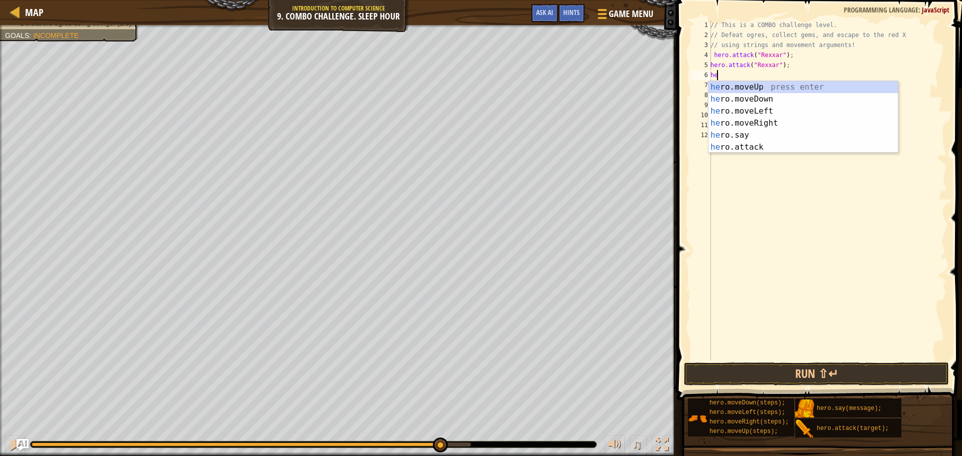
type textarea "h"
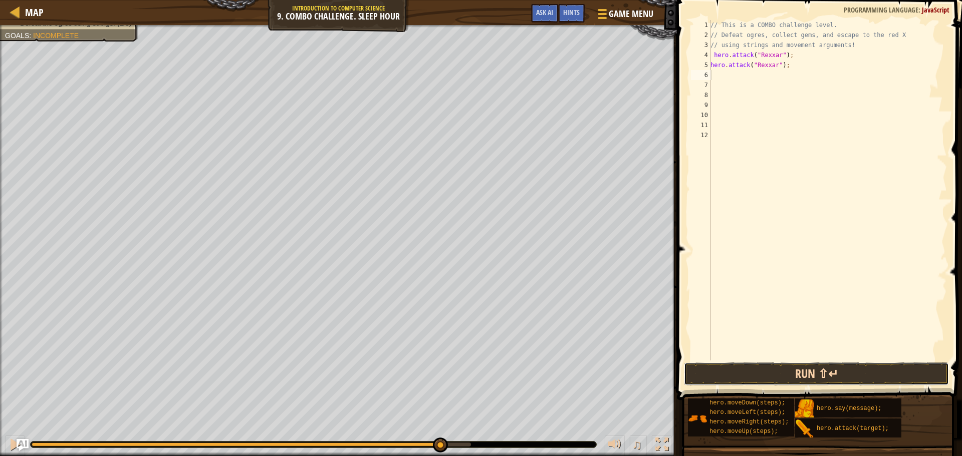
click at [773, 364] on button "Run ⇧↵" at bounding box center [816, 374] width 265 height 23
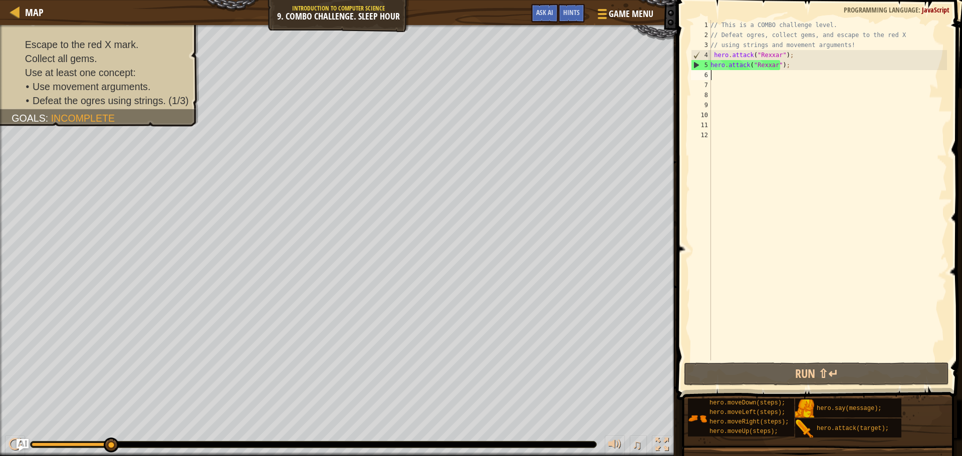
click at [807, 61] on div "// This is a COMBO challenge level. // Defeat ogres, collect gems, and escape t…" at bounding box center [827, 200] width 238 height 361
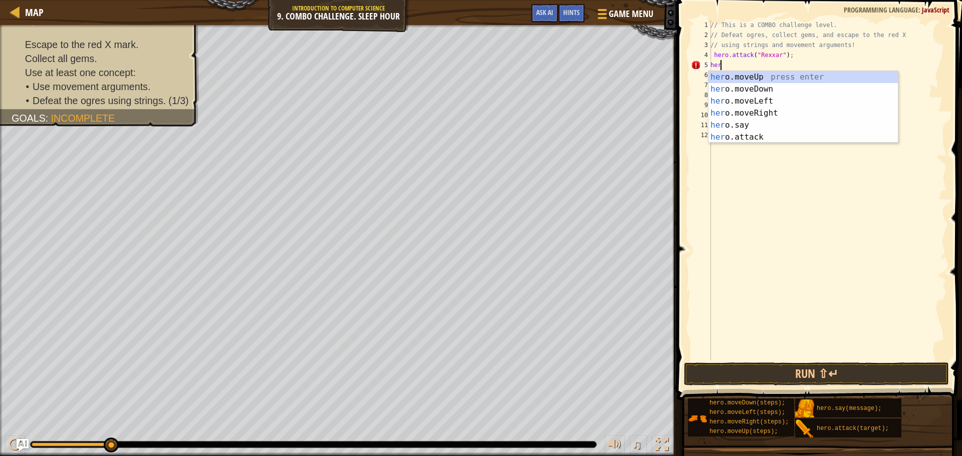
type textarea "h"
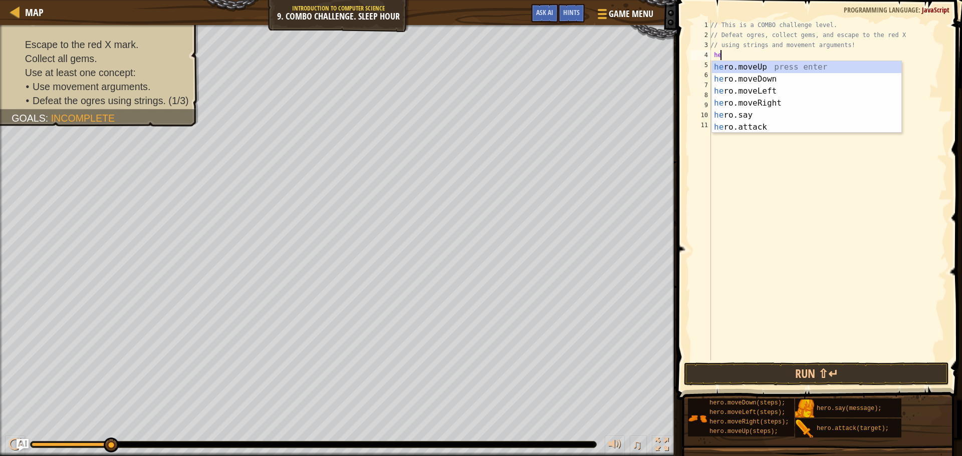
type textarea "h"
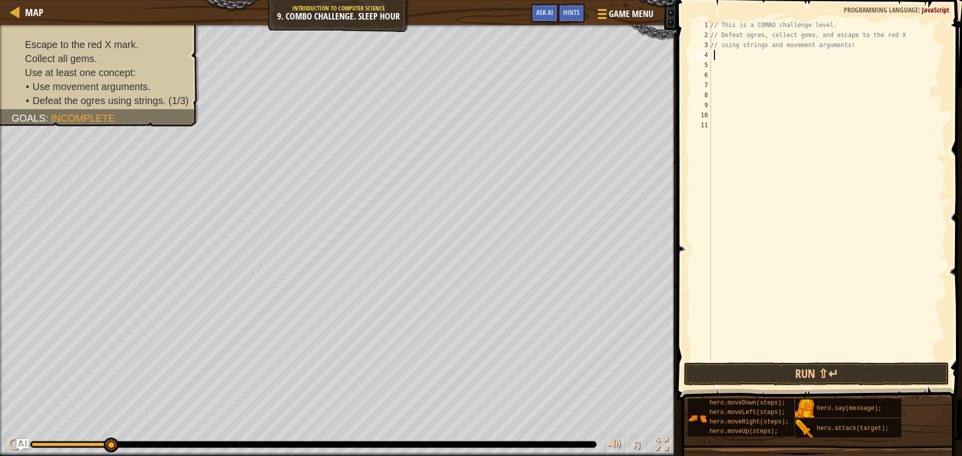
type textarea "h"
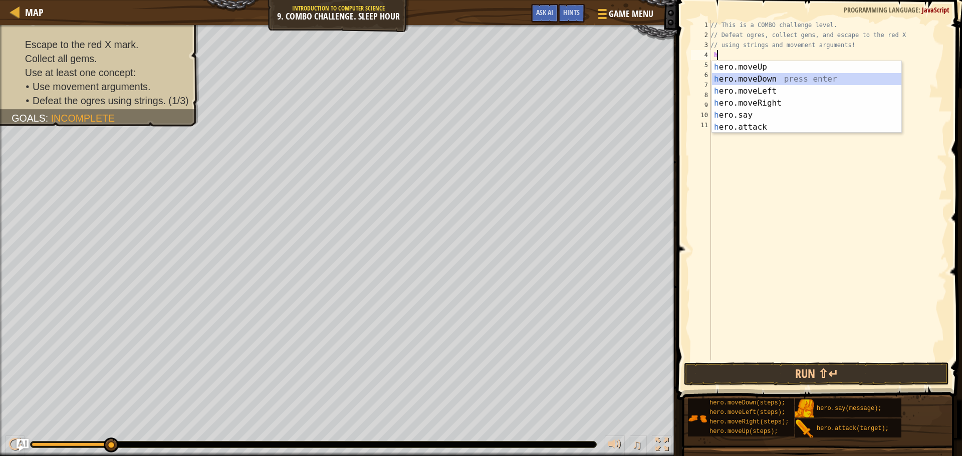
click at [755, 75] on div "h ero.moveUp press enter h ero.moveDown press enter h ero.moveLeft press enter …" at bounding box center [806, 109] width 189 height 96
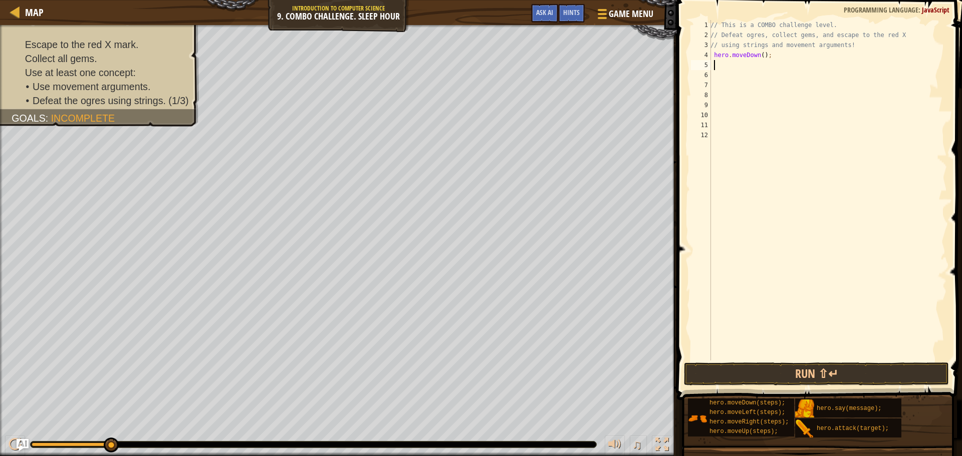
type textarea "h"
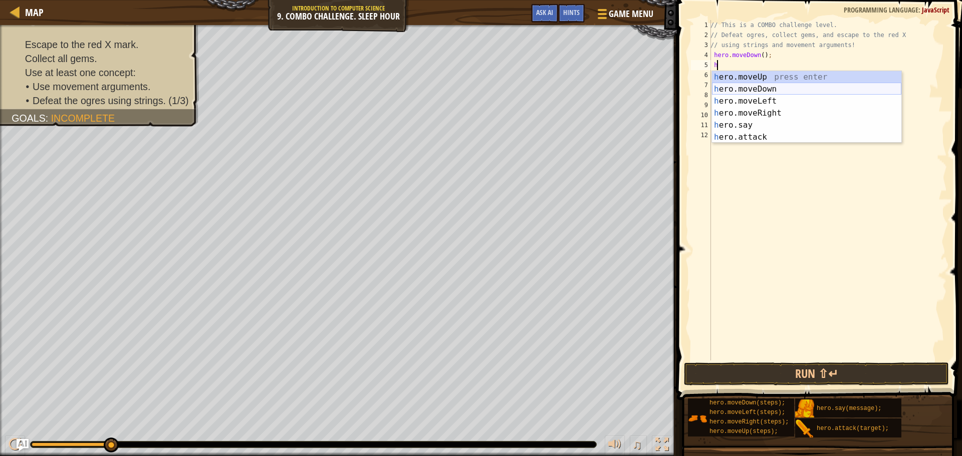
click at [753, 89] on div "h ero.moveUp press enter h ero.moveDown press enter h ero.moveLeft press enter …" at bounding box center [806, 119] width 189 height 96
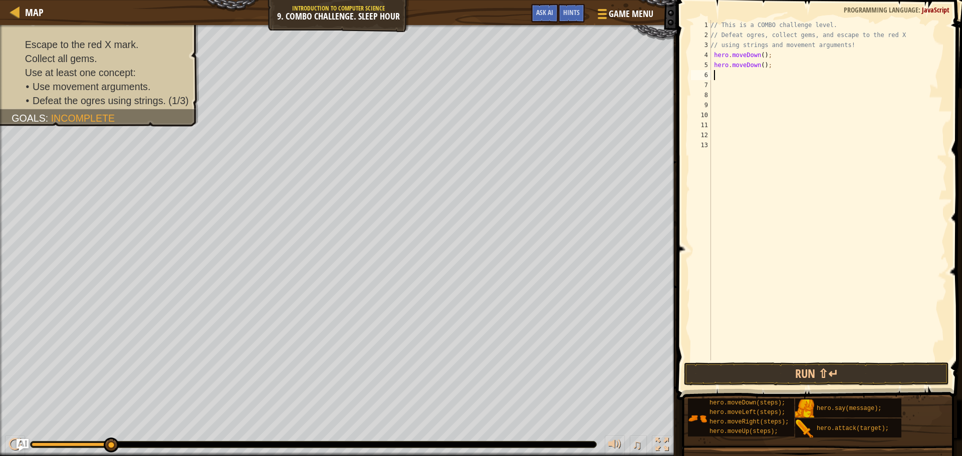
type textarea "h"
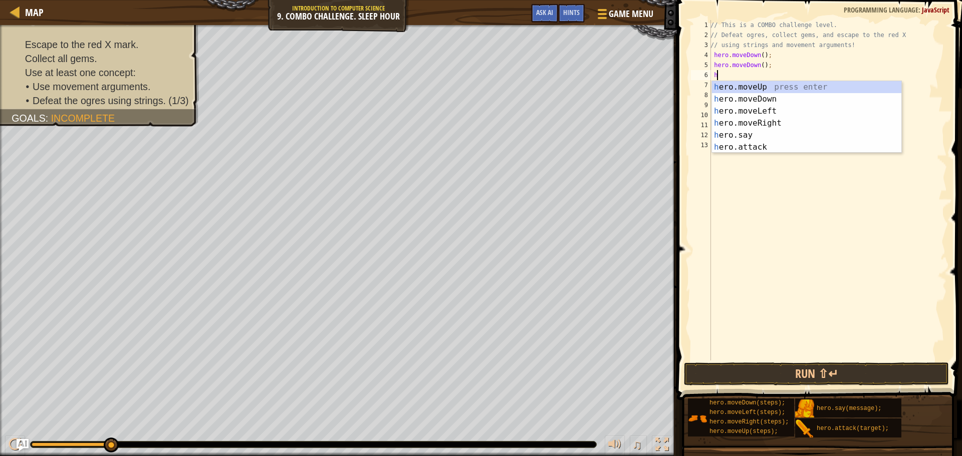
click at [753, 89] on div "h ero.moveUp press enter h ero.moveDown press enter h ero.moveLeft press enter …" at bounding box center [806, 129] width 189 height 96
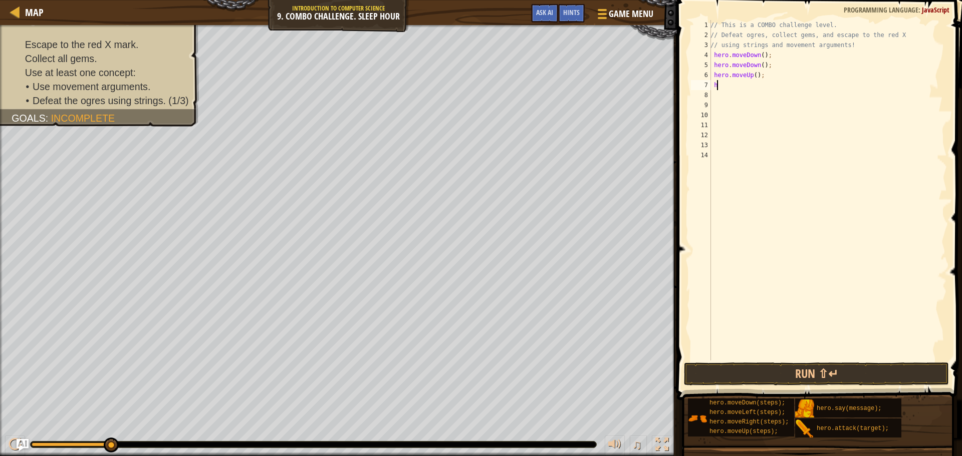
click at [763, 81] on div "// This is a COMBO challenge level. // Defeat ogres, collect gems, and escape t…" at bounding box center [827, 200] width 238 height 361
click at [764, 75] on div "// This is a COMBO challenge level. // Defeat ogres, collect gems, and escape t…" at bounding box center [827, 200] width 238 height 361
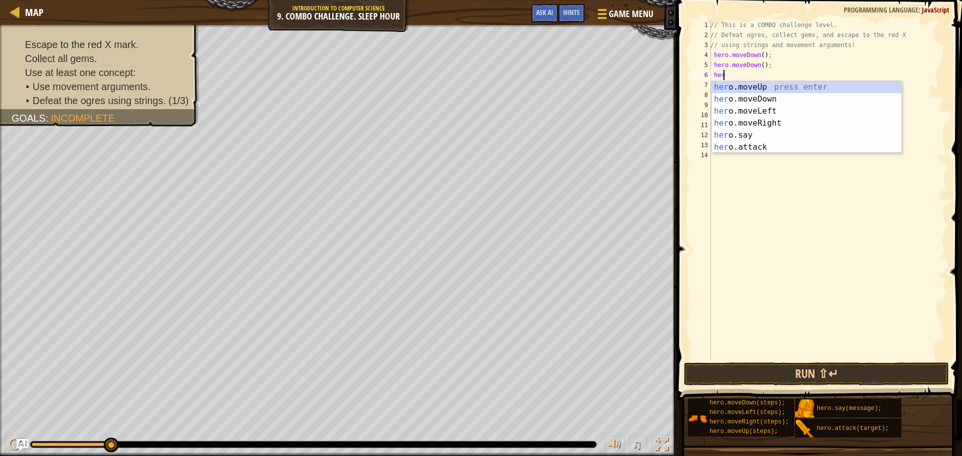
type textarea "h"
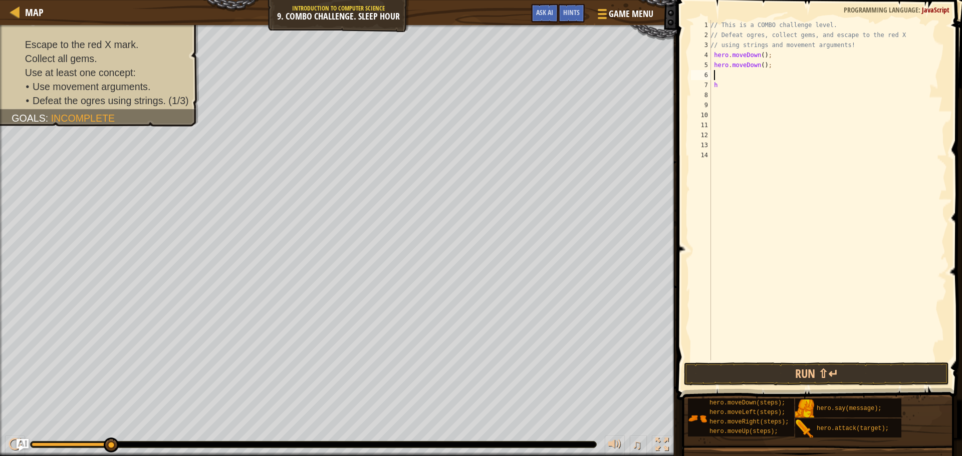
click at [747, 85] on div "// This is a COMBO challenge level. // Defeat ogres, collect gems, and escape t…" at bounding box center [827, 200] width 238 height 361
type textarea "h"
click at [737, 78] on div "// This is a COMBO challenge level. // Defeat ogres, collect gems, and escape t…" at bounding box center [827, 200] width 238 height 361
type textarea "h"
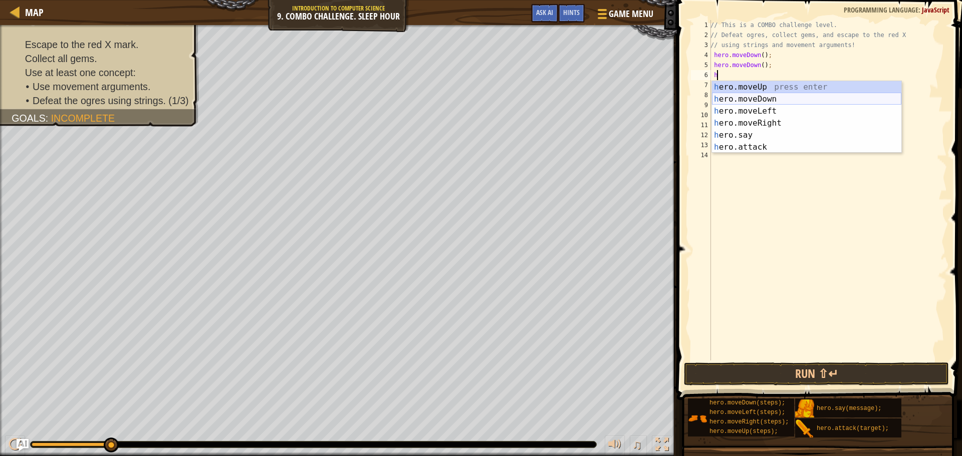
click at [768, 98] on div "h ero.moveUp press enter h ero.moveDown press enter h ero.moveLeft press enter …" at bounding box center [806, 129] width 189 height 96
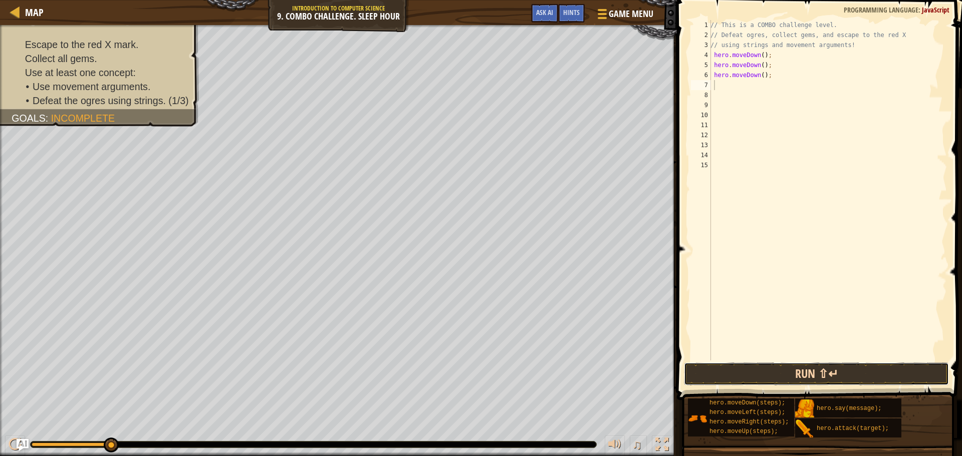
click at [816, 366] on button "Run ⇧↵" at bounding box center [816, 374] width 265 height 23
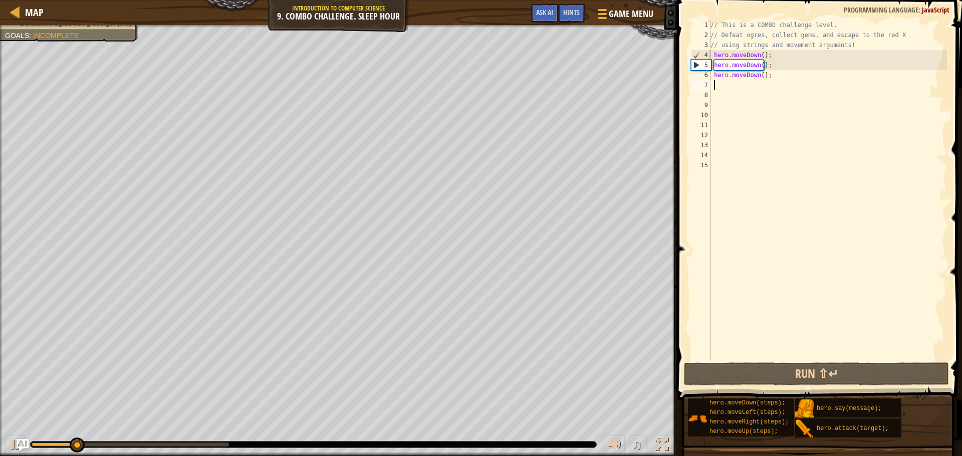
type textarea "h"
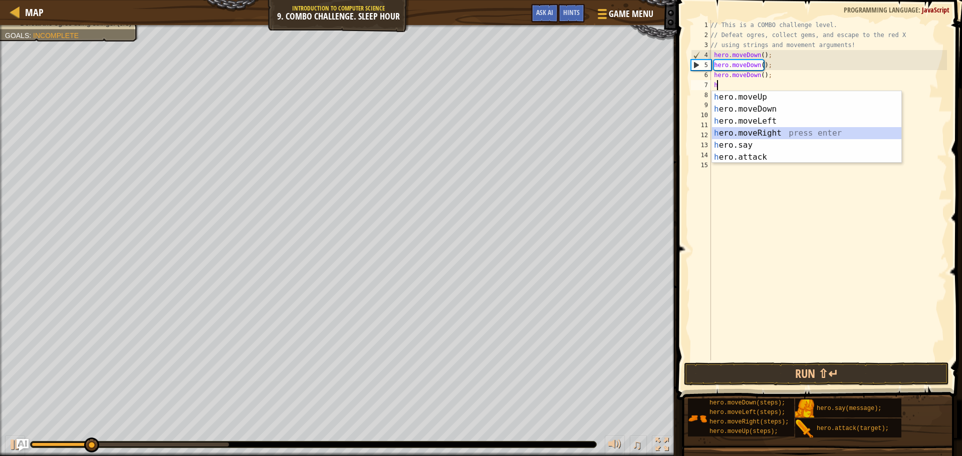
click at [762, 134] on div "h ero.moveUp press enter h ero.moveDown press enter h ero.moveLeft press enter …" at bounding box center [806, 139] width 189 height 96
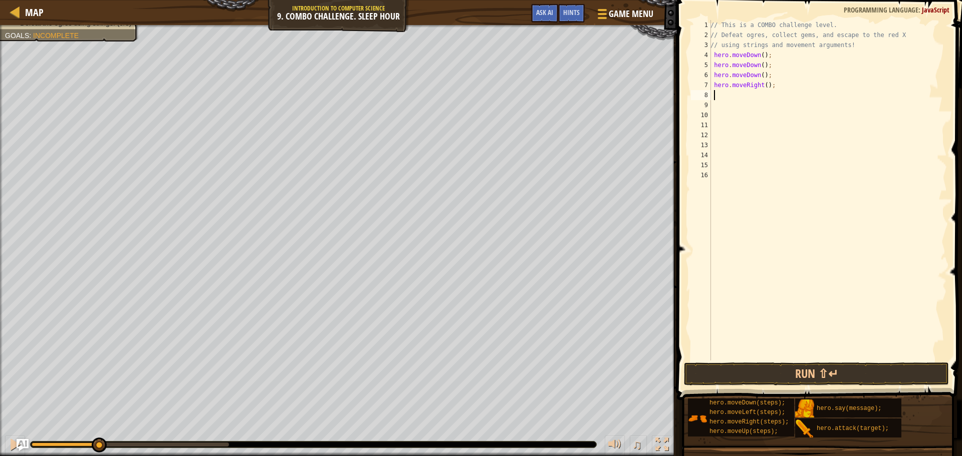
type textarea "h"
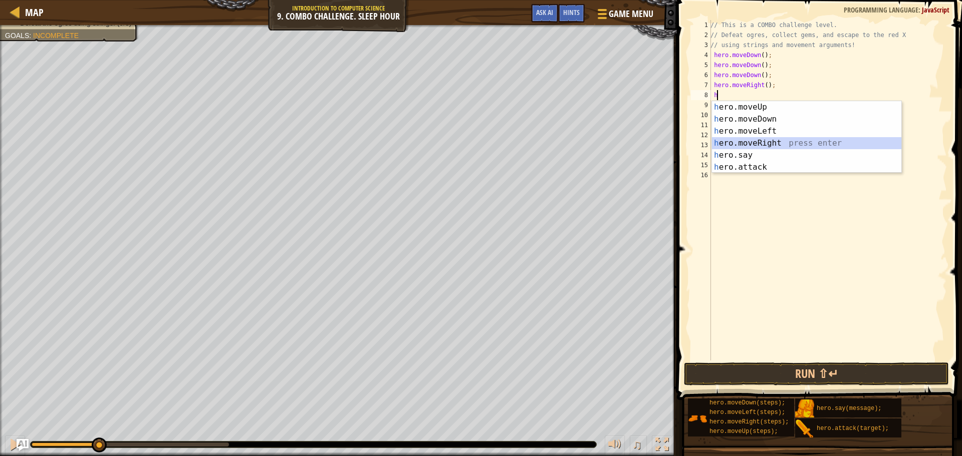
click at [764, 140] on div "h ero.moveUp press enter h ero.moveDown press enter h ero.moveLeft press enter …" at bounding box center [806, 149] width 189 height 96
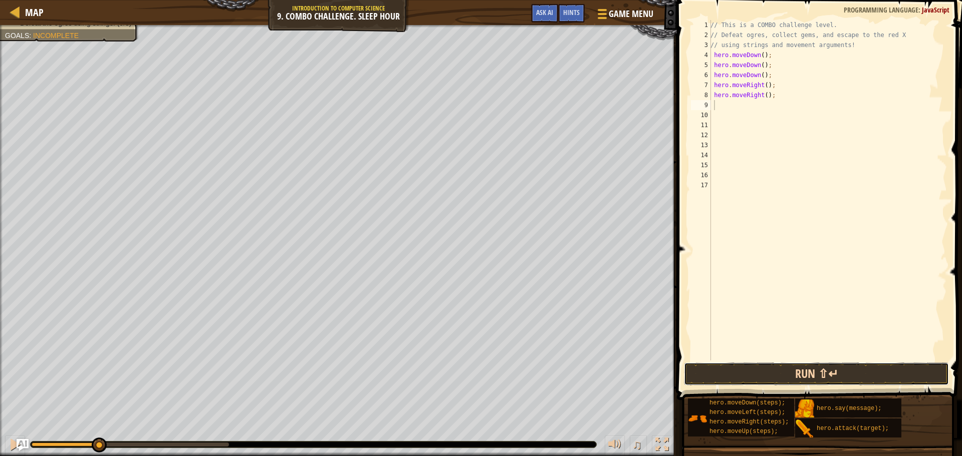
click at [817, 365] on button "Run ⇧↵" at bounding box center [816, 374] width 265 height 23
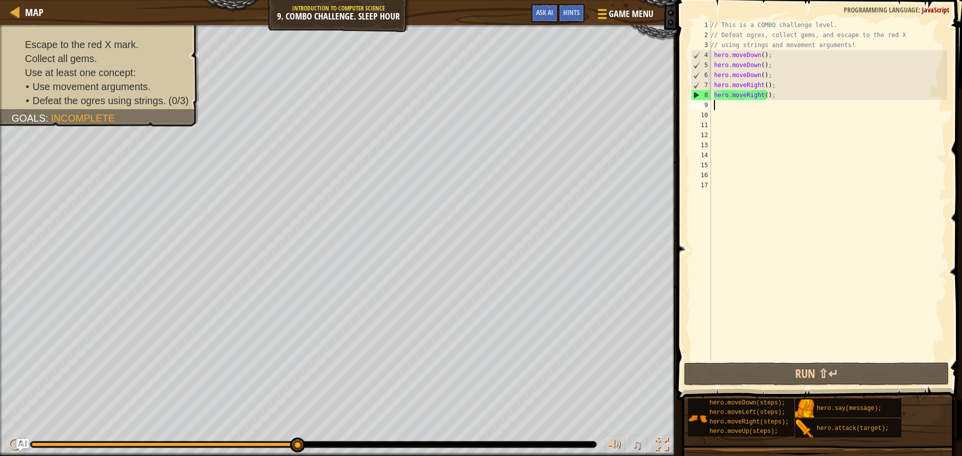
type textarea "h"
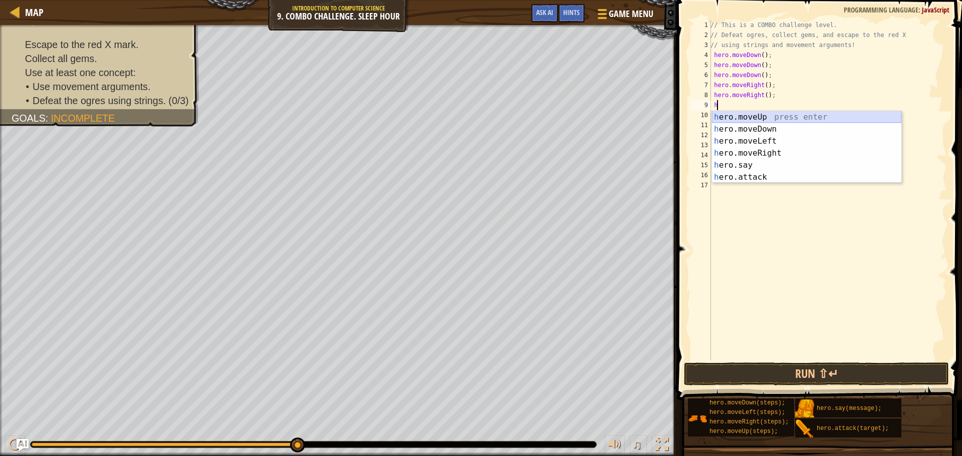
click at [763, 118] on div "h ero.moveUp press enter h ero.moveDown press enter h ero.moveLeft press enter …" at bounding box center [806, 159] width 189 height 96
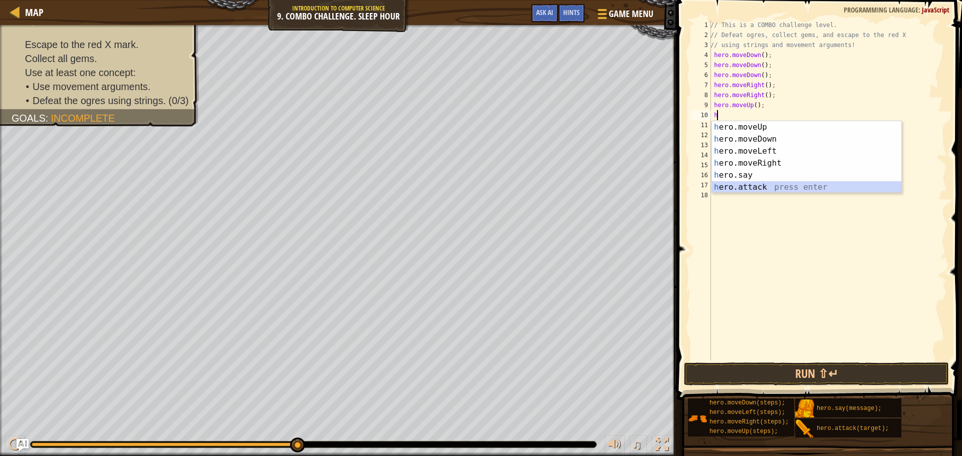
click at [734, 191] on div "h ero.moveUp press enter h ero.moveDown press enter h ero.moveLeft press enter …" at bounding box center [806, 169] width 189 height 96
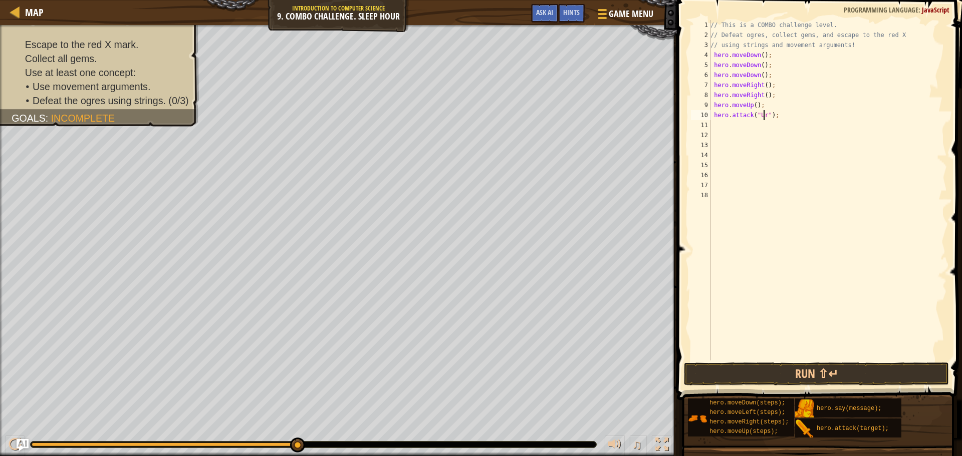
scroll to position [5, 5]
type textarea "hero.attack("Ursa");"
click at [920, 365] on button "Run ⇧↵" at bounding box center [816, 374] width 265 height 23
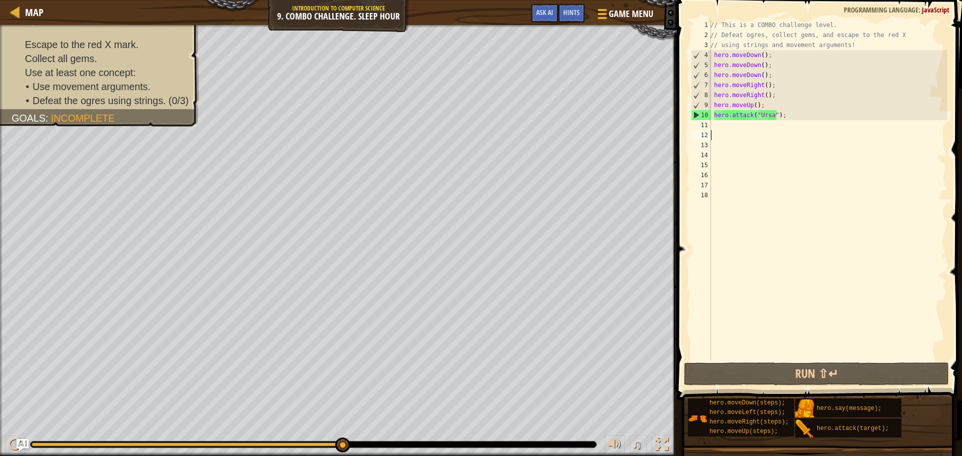
click at [719, 134] on div "// This is a COMBO challenge level. // Defeat ogres, collect gems, and escape t…" at bounding box center [827, 200] width 238 height 361
click at [719, 126] on div "// This is a COMBO challenge level. // Defeat ogres, collect gems, and escape t…" at bounding box center [827, 200] width 238 height 361
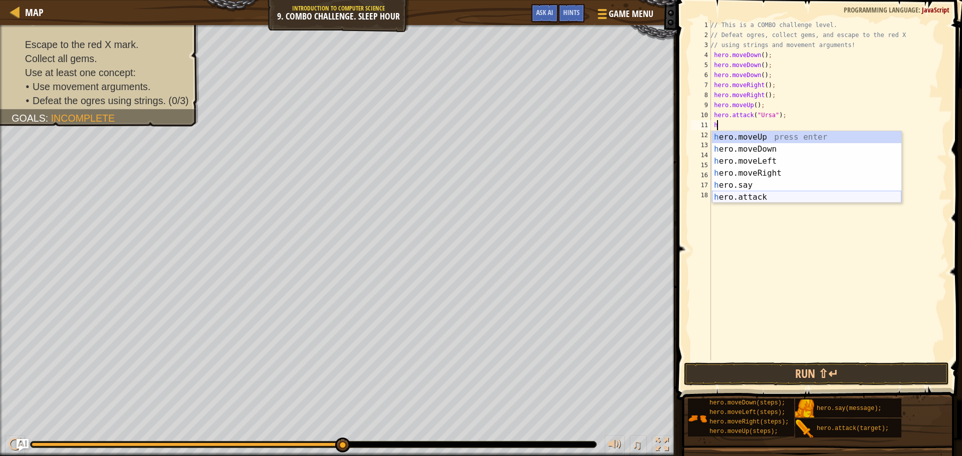
click at [739, 199] on div "h ero.moveUp press enter h ero.moveDown press enter h ero.moveLeft press enter …" at bounding box center [806, 179] width 189 height 96
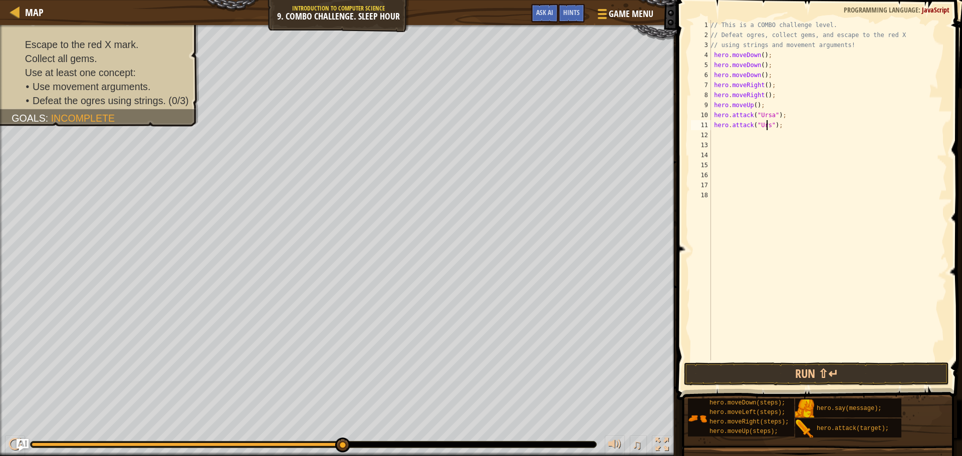
scroll to position [5, 5]
type textarea "hero.attack("Ursa");"
click at [825, 368] on button "Run ⇧↵" at bounding box center [816, 374] width 265 height 23
